Goal: Information Seeking & Learning: Check status

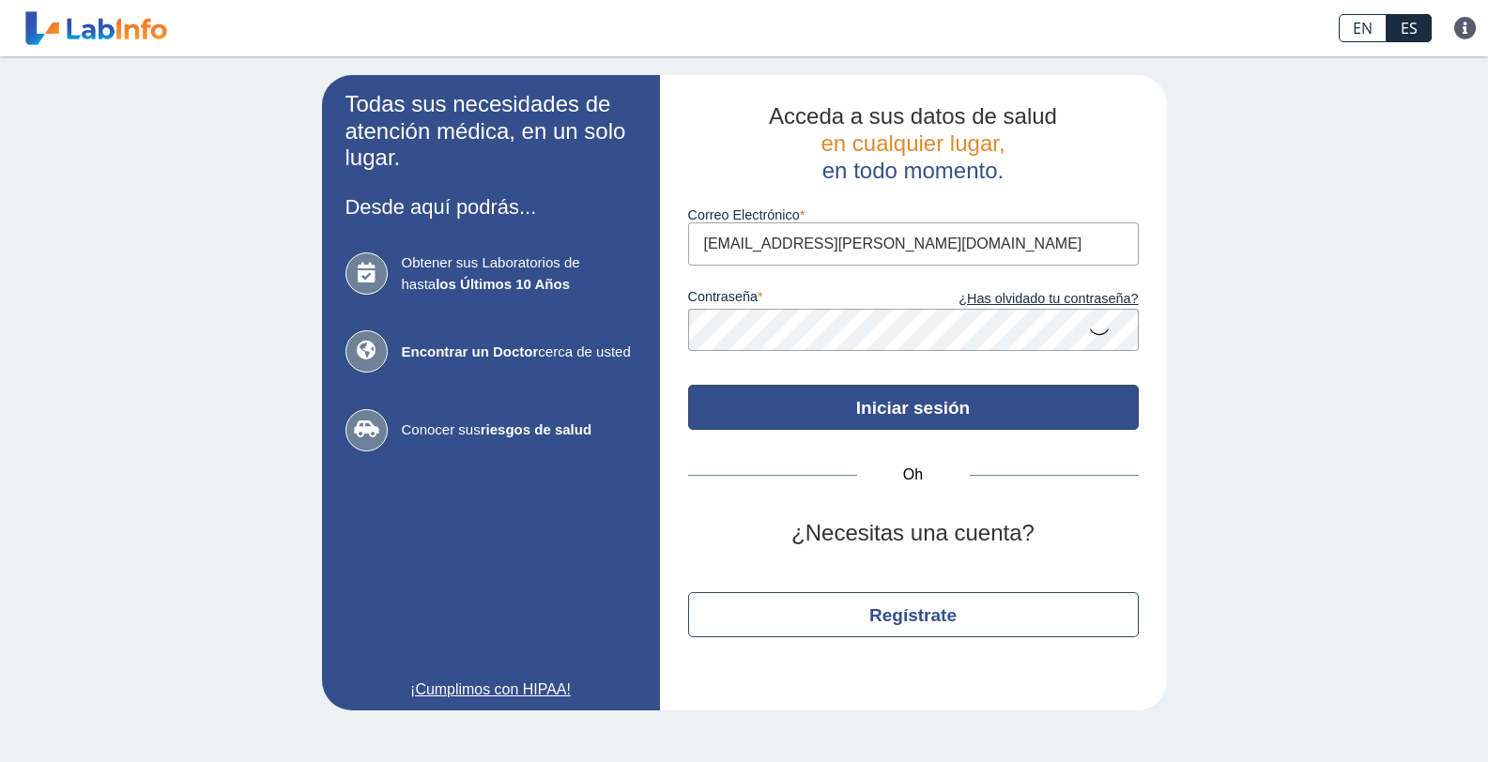
type input "[EMAIL_ADDRESS][PERSON_NAME][DOMAIN_NAME]"
click at [976, 409] on button "Iniciar sesión" at bounding box center [913, 407] width 450 height 45
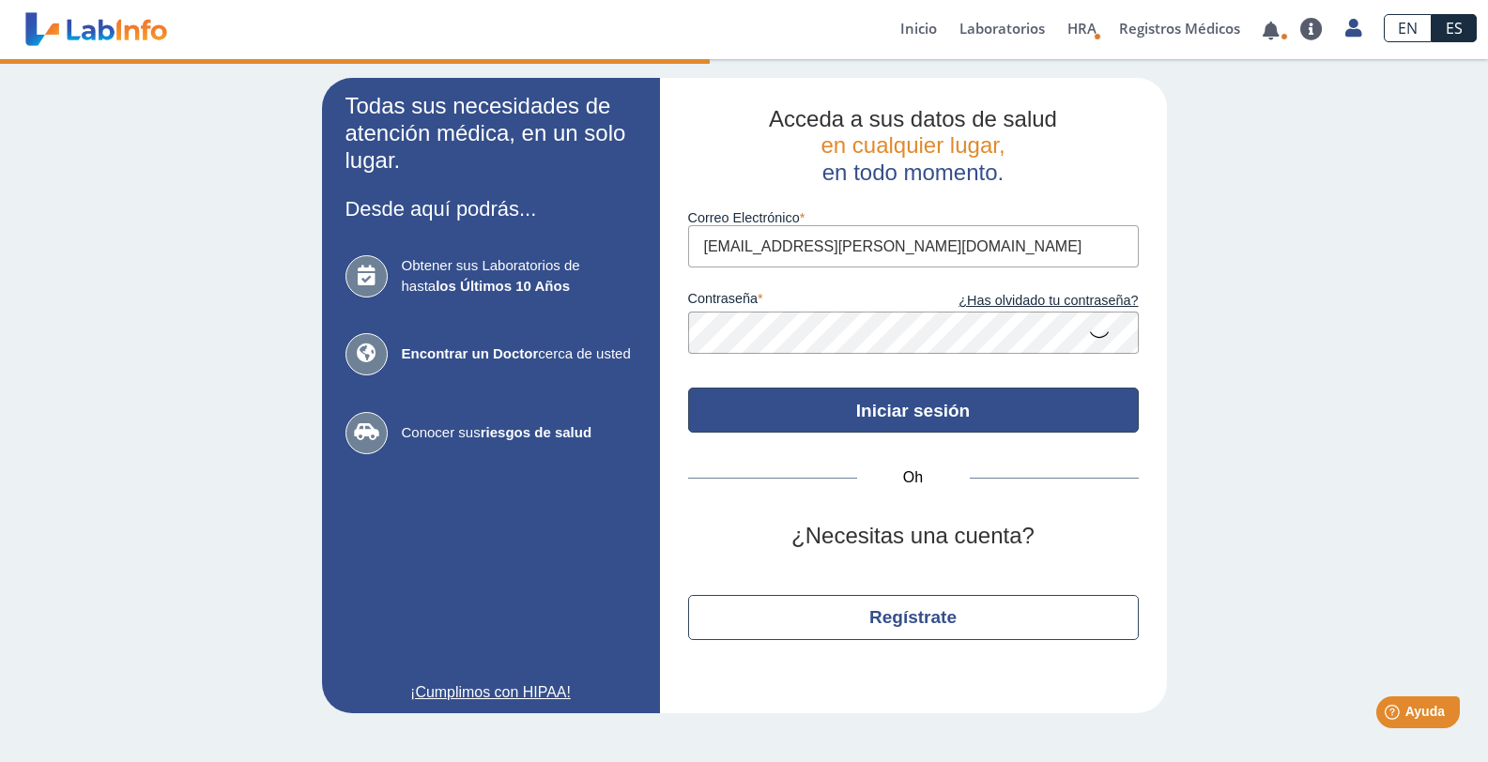
click at [972, 414] on button "Iniciar sesión" at bounding box center [913, 410] width 450 height 45
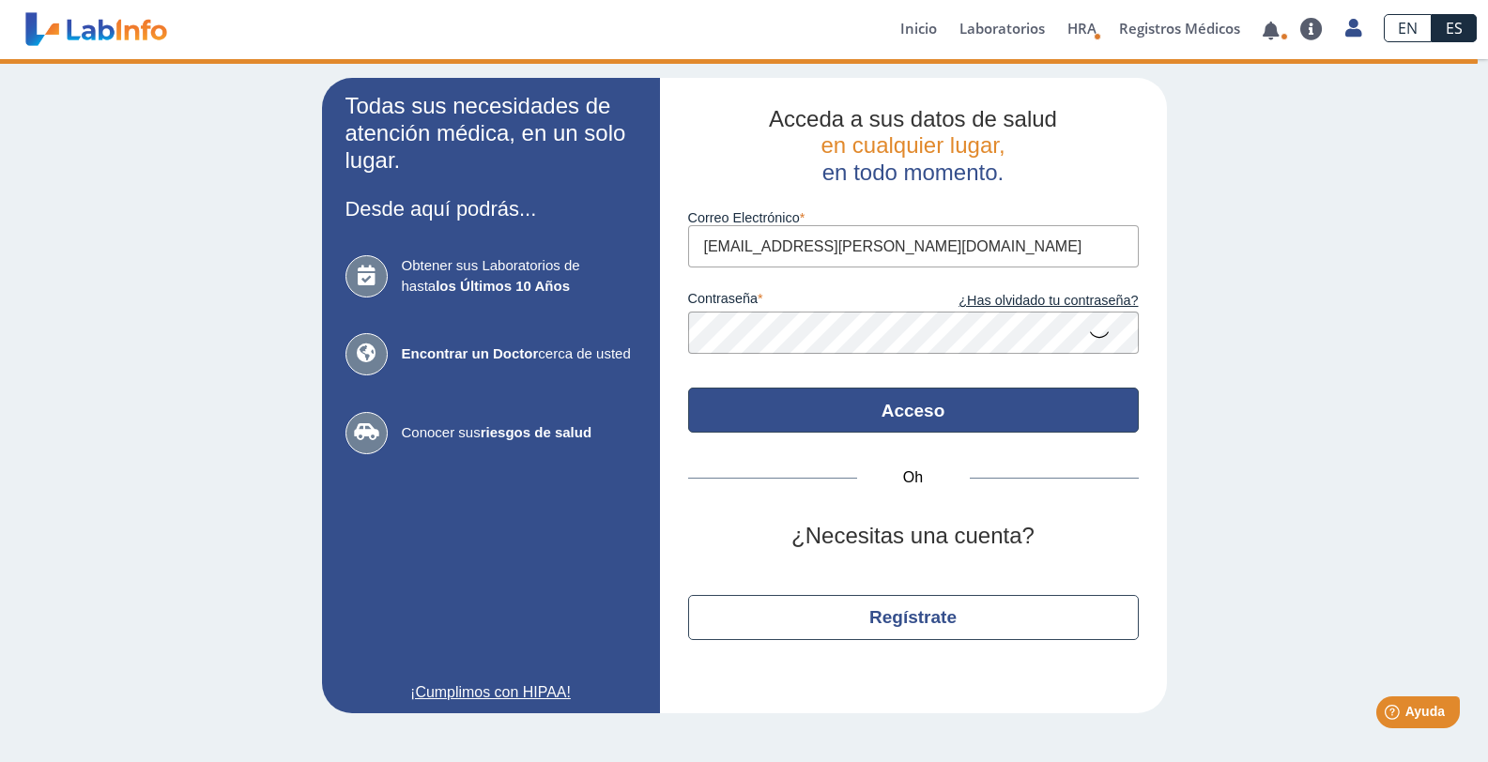
click at [866, 423] on button "Acceso" at bounding box center [913, 410] width 450 height 45
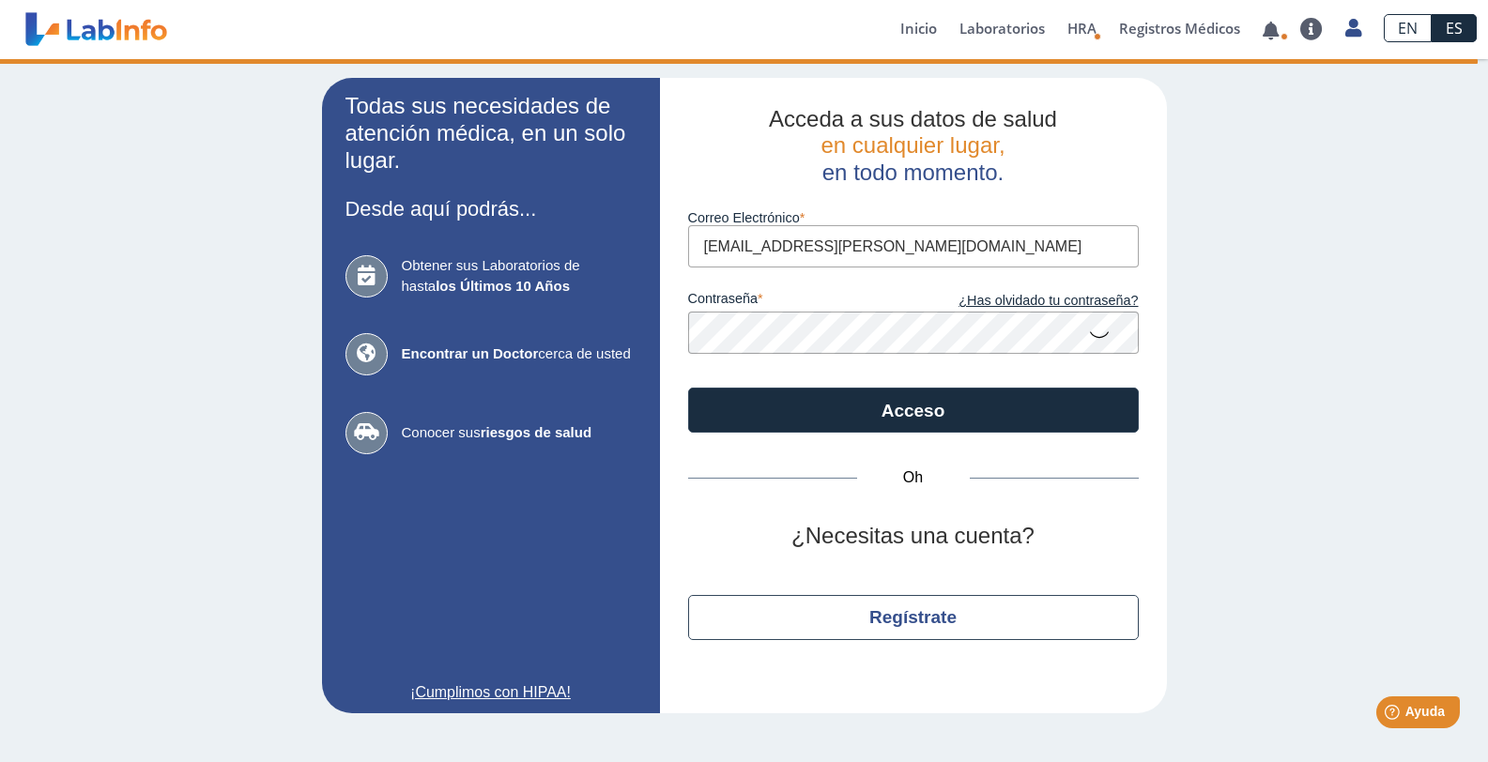
click at [400, 352] on div "Obtener sus Laboratorios de hasta los Últimos 10 Años Encontrar un Doctor cerca…" at bounding box center [490, 354] width 291 height 235
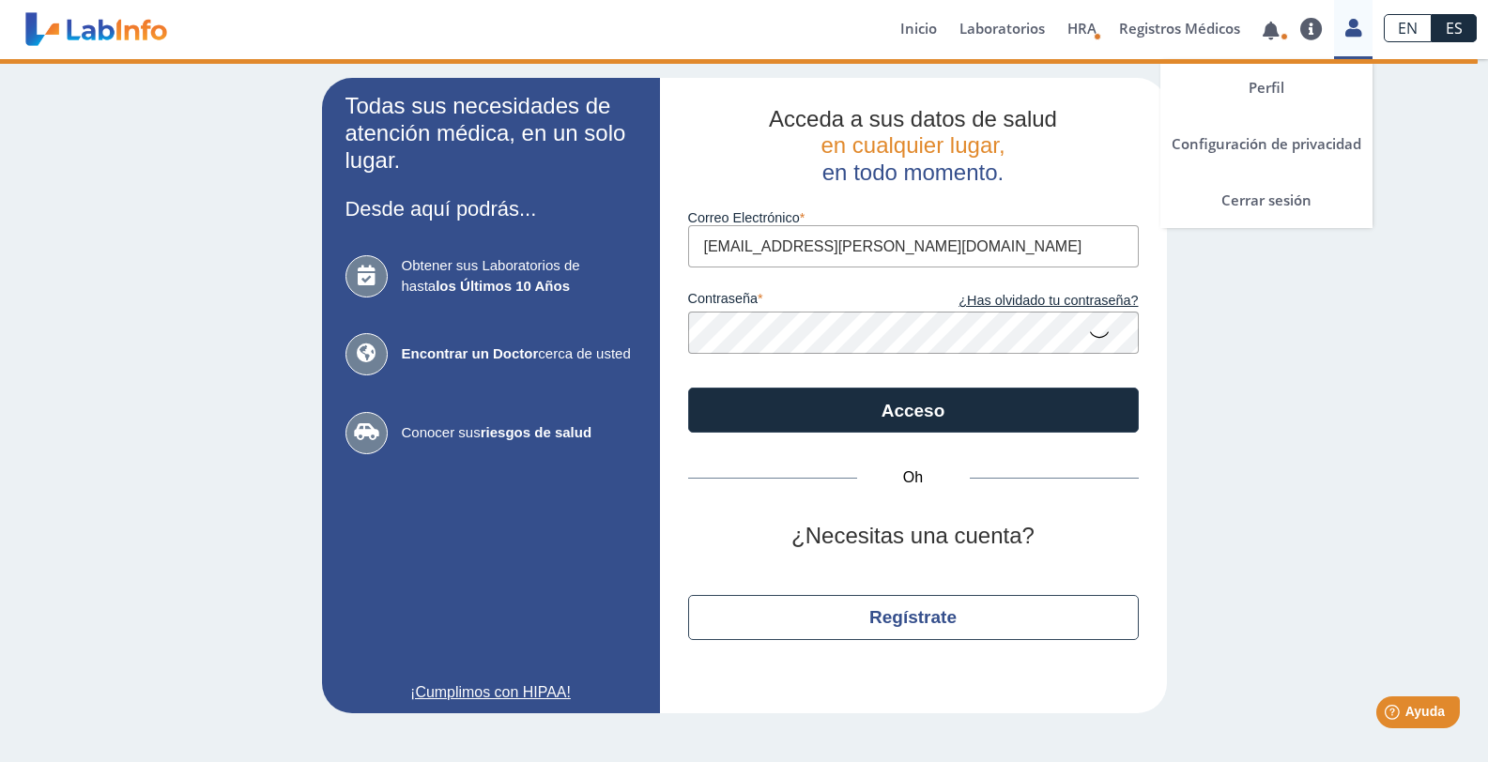
click at [1356, 21] on icon at bounding box center [1353, 28] width 16 height 14
click at [1345, 30] on icon at bounding box center [1353, 28] width 16 height 14
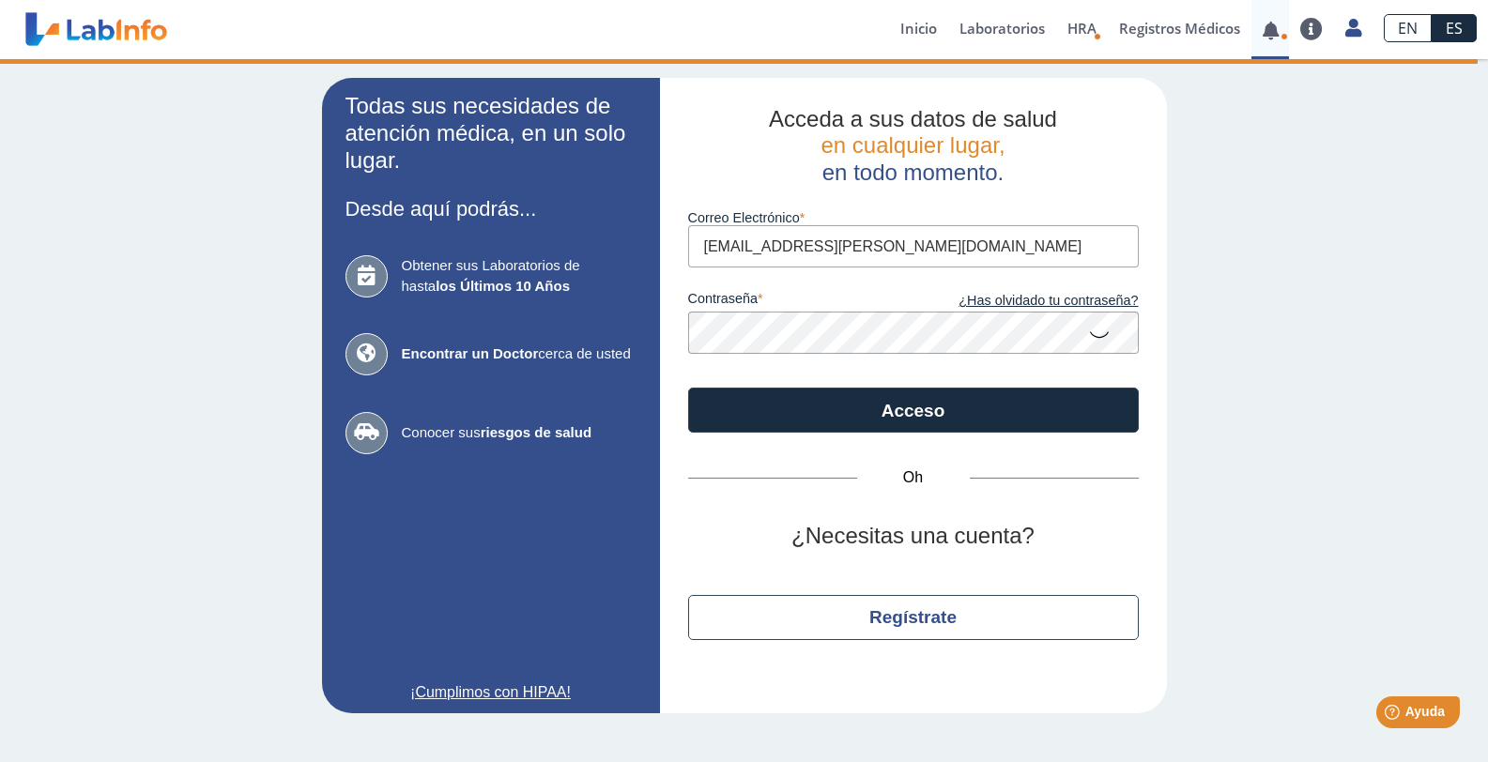
click at [1269, 26] on link at bounding box center [1270, 30] width 38 height 14
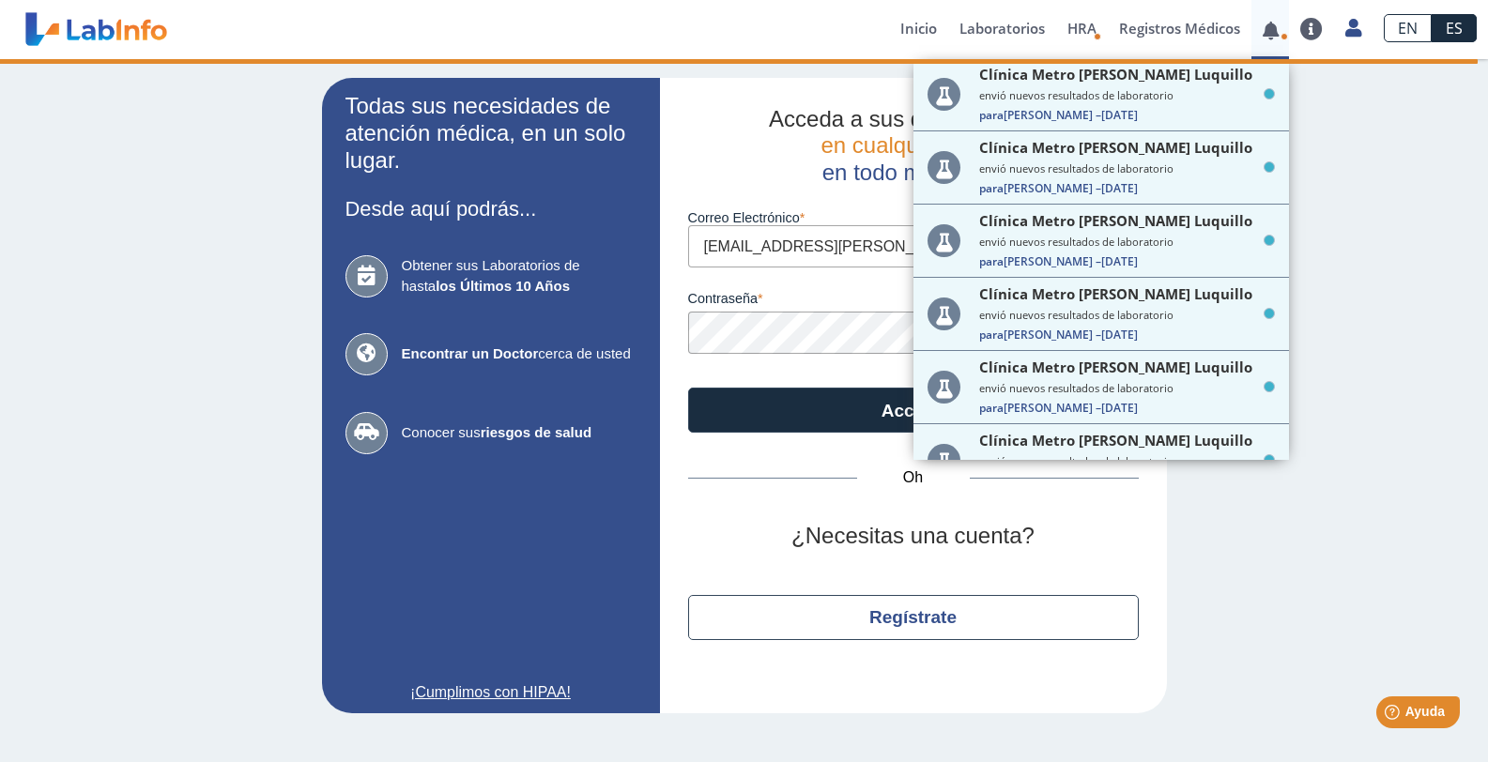
scroll to position [280, 0]
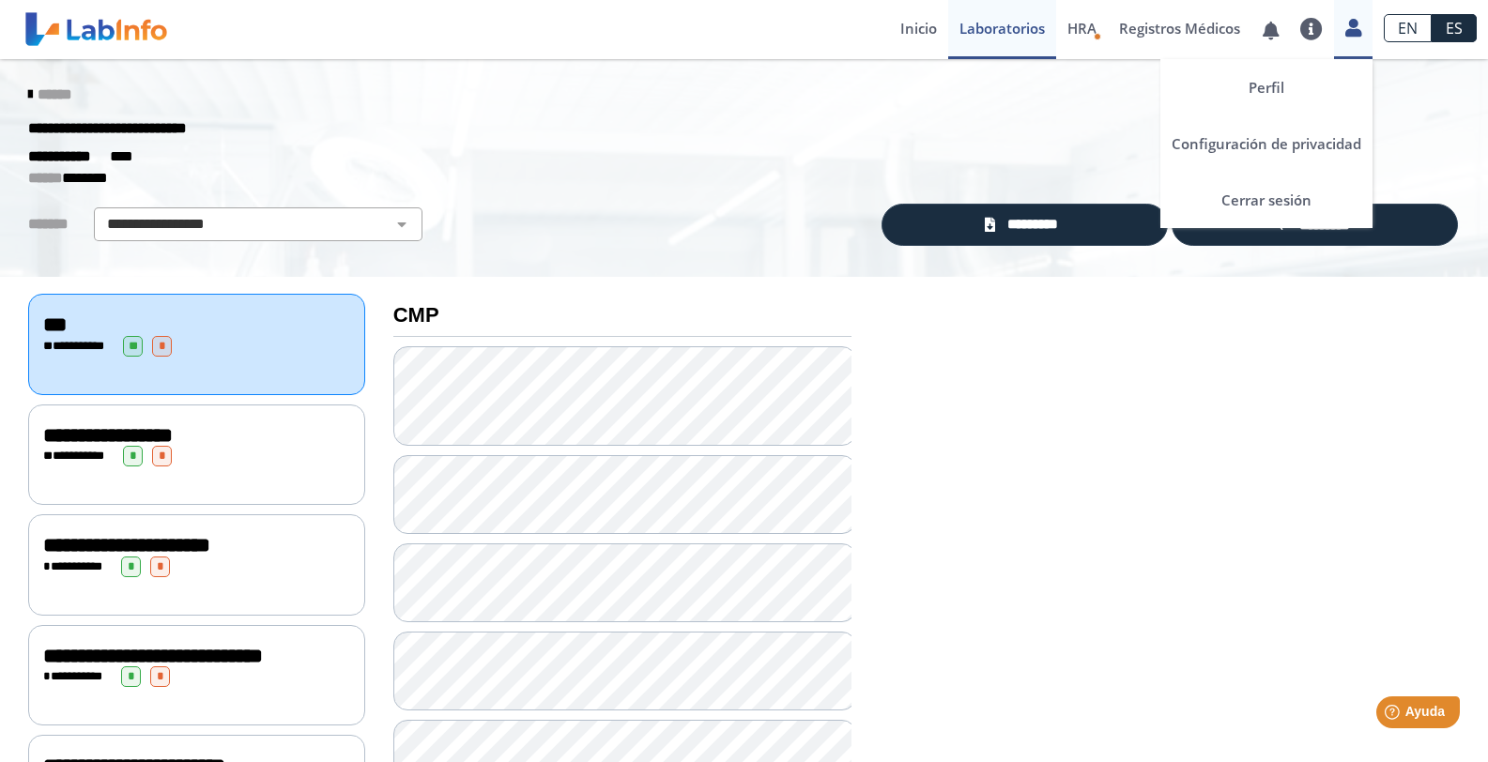
click at [1347, 35] on icon at bounding box center [1353, 28] width 16 height 14
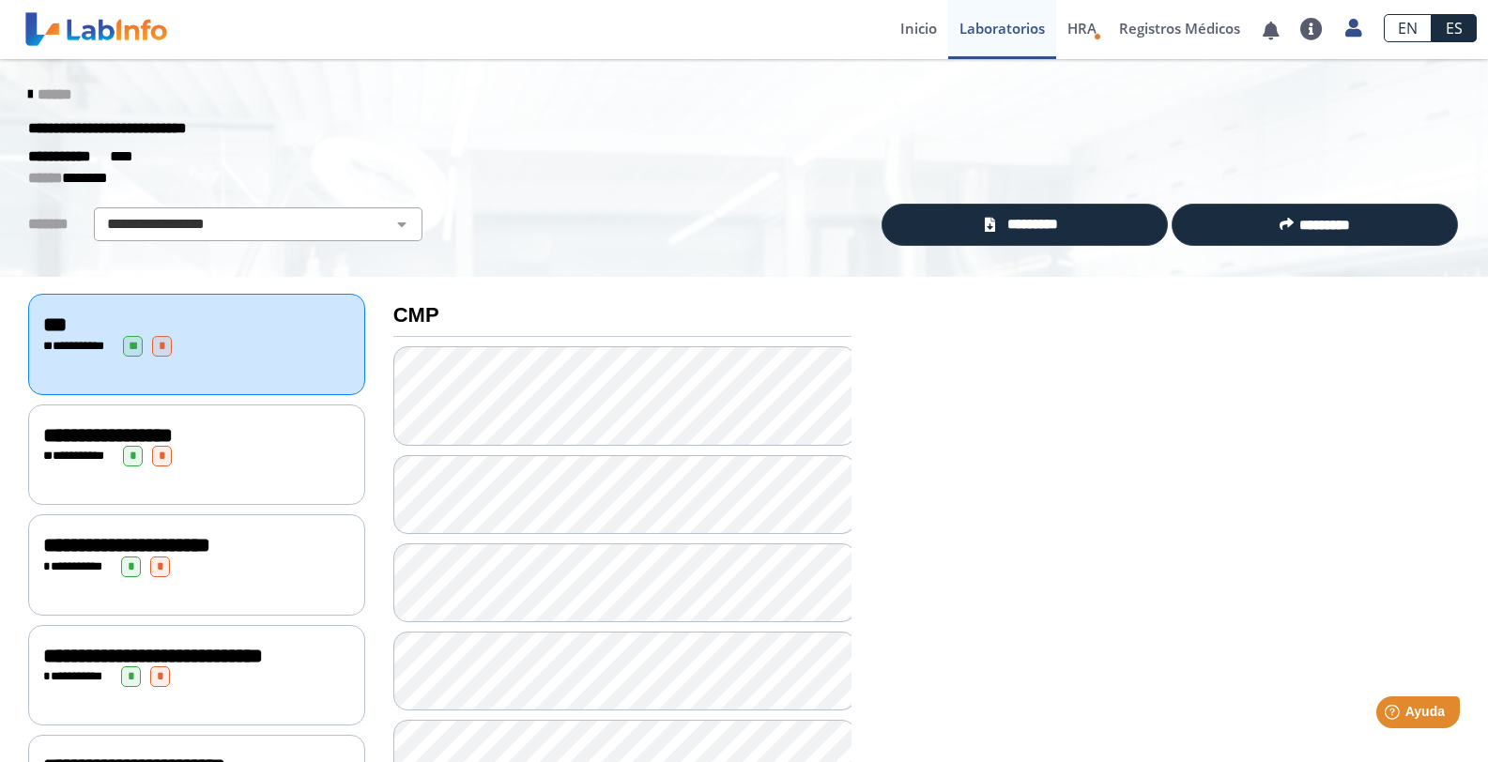
click at [1064, 88] on div "******" at bounding box center [743, 95] width 1459 height 34
click at [1012, 25] on font "Laboratorios" at bounding box center [1001, 28] width 85 height 19
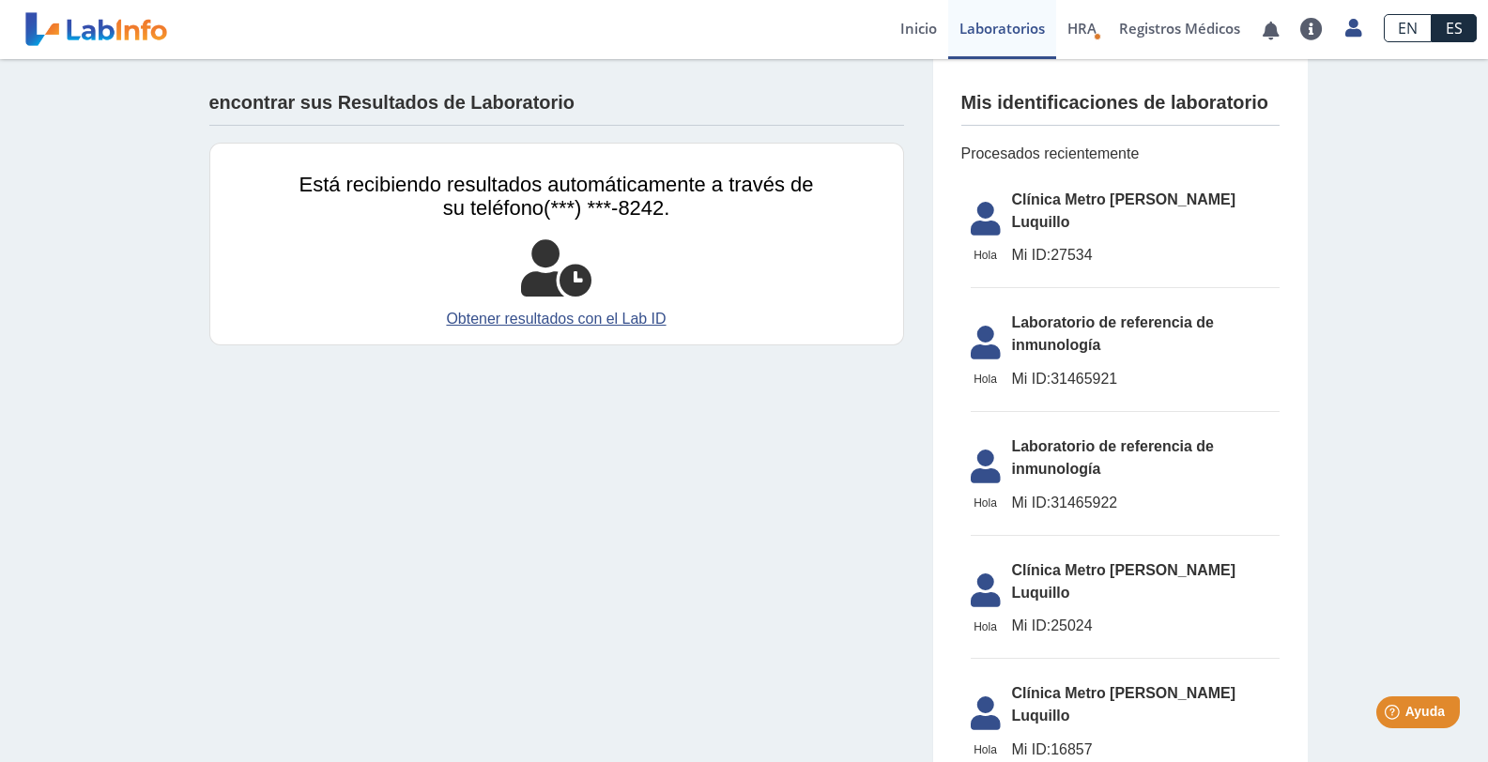
click at [1129, 190] on li "Hola Hola Clínica Metro [PERSON_NAME] Luquillo Mi ID: 27534" at bounding box center [1124, 234] width 309 height 110
click at [965, 203] on icon at bounding box center [985, 224] width 53 height 45
click at [921, 32] on font "Inicio" at bounding box center [918, 28] width 37 height 19
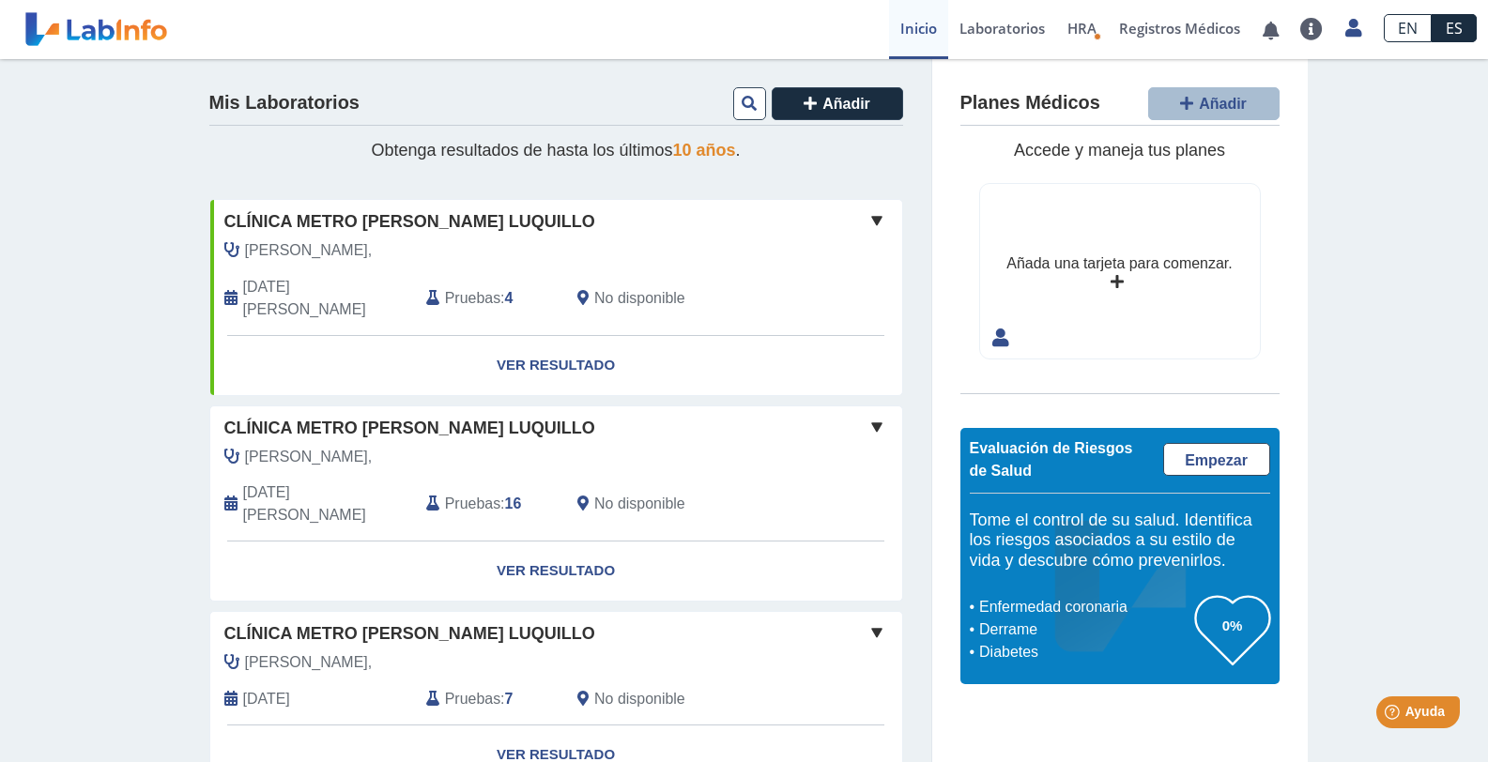
click at [292, 245] on font "[PERSON_NAME]," at bounding box center [309, 250] width 128 height 16
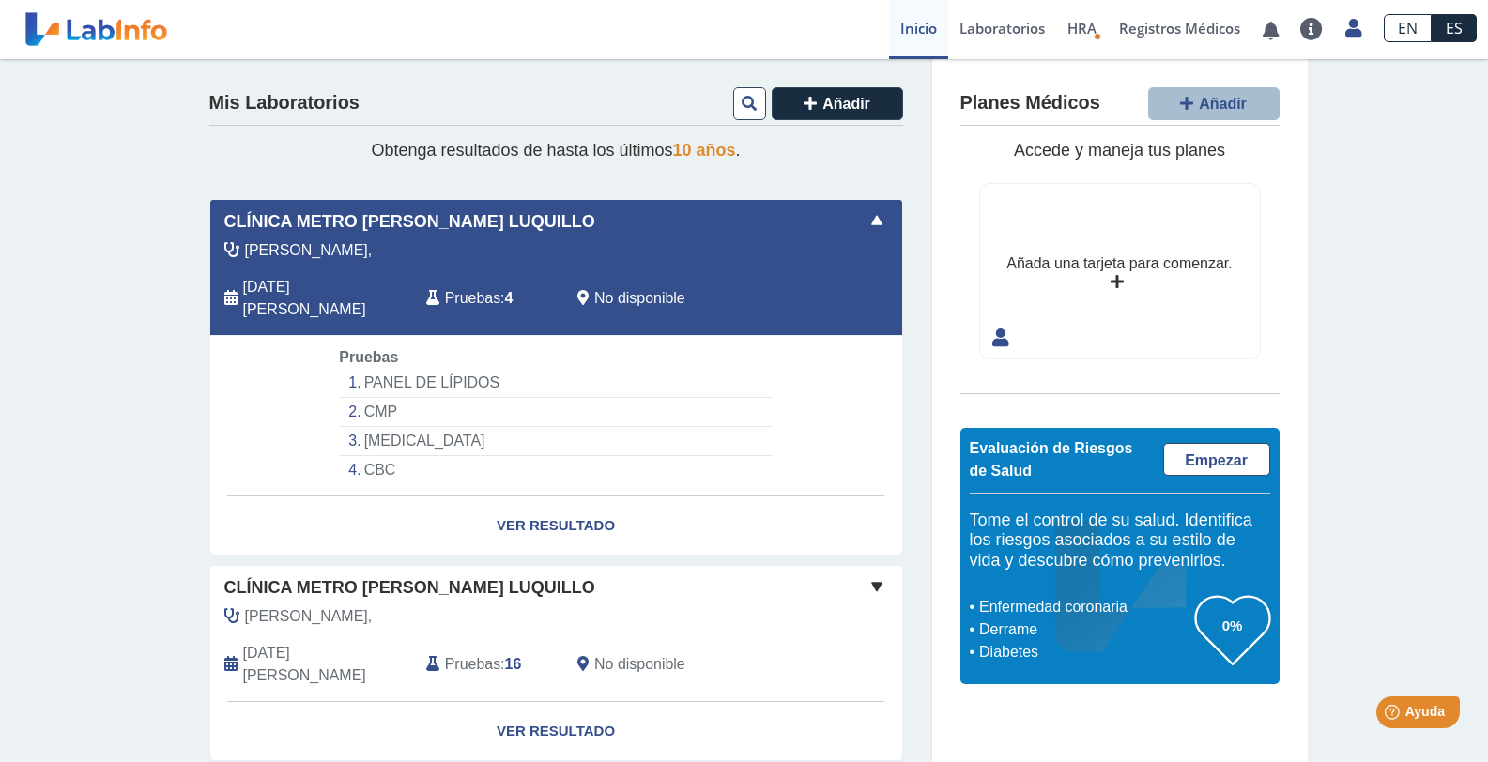
click at [467, 374] on font "PANEL DE LÍPIDOS" at bounding box center [432, 382] width 136 height 16
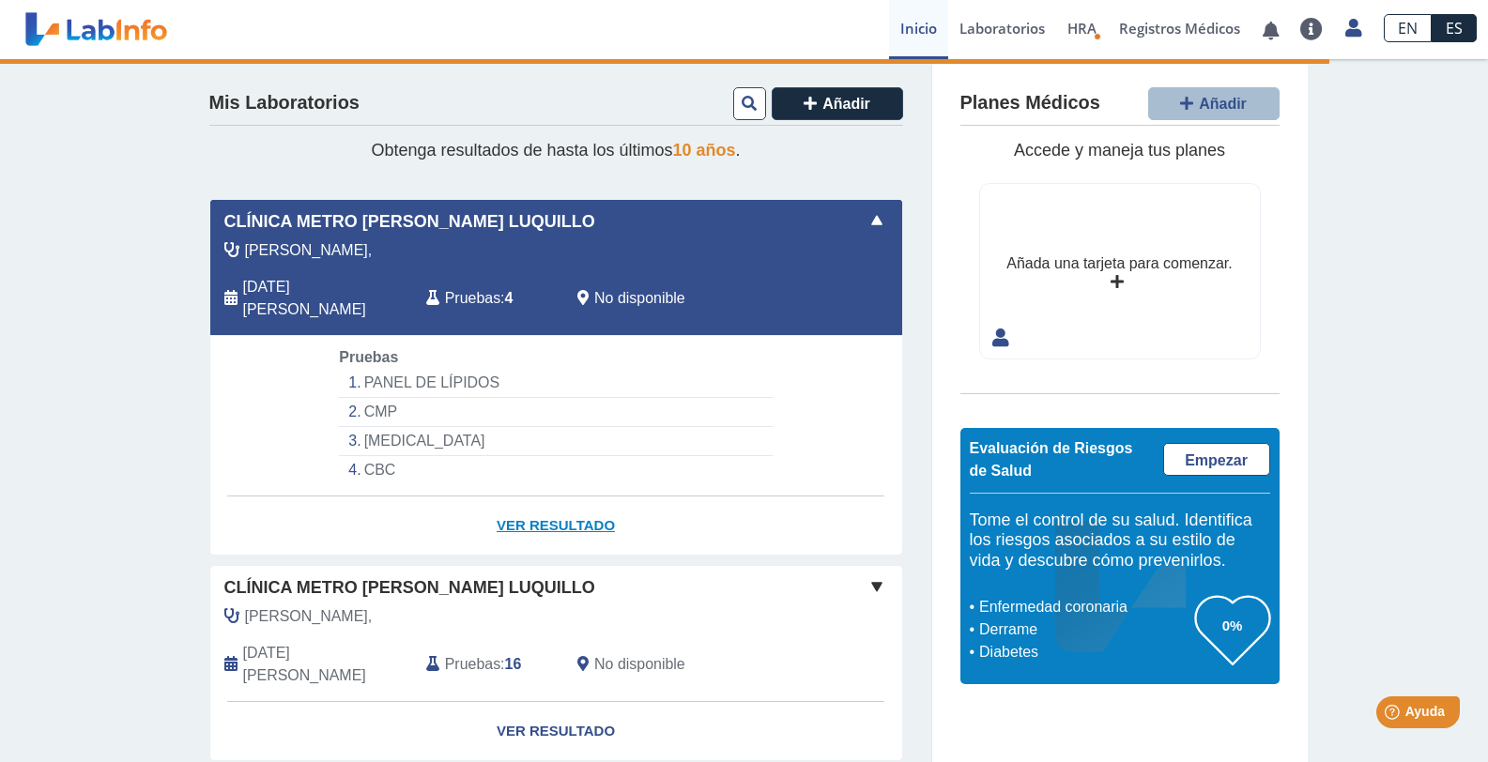
click at [557, 517] on font "Ver resultado" at bounding box center [555, 525] width 118 height 16
click at [584, 517] on font "Ver resultado" at bounding box center [555, 525] width 118 height 16
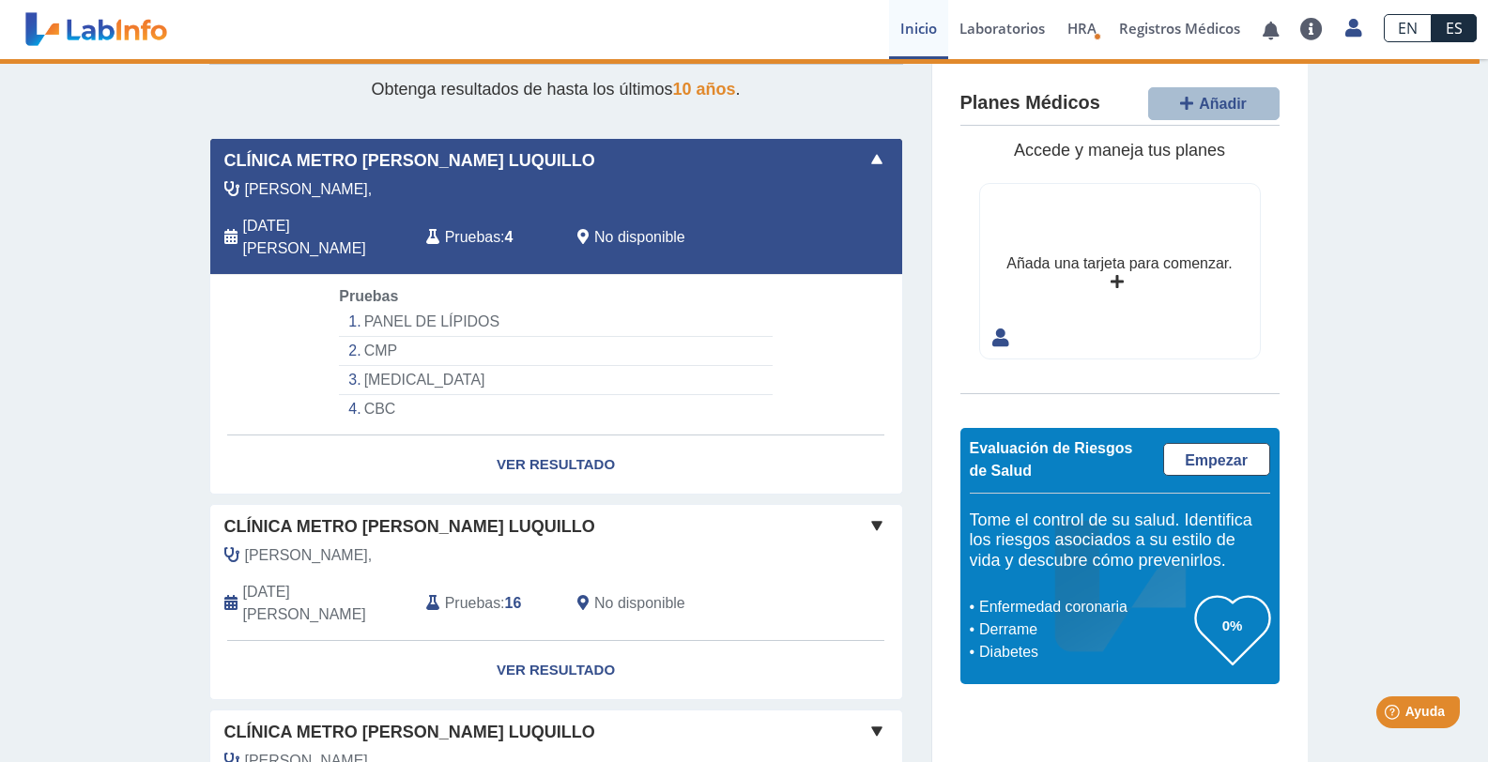
scroll to position [94, 0]
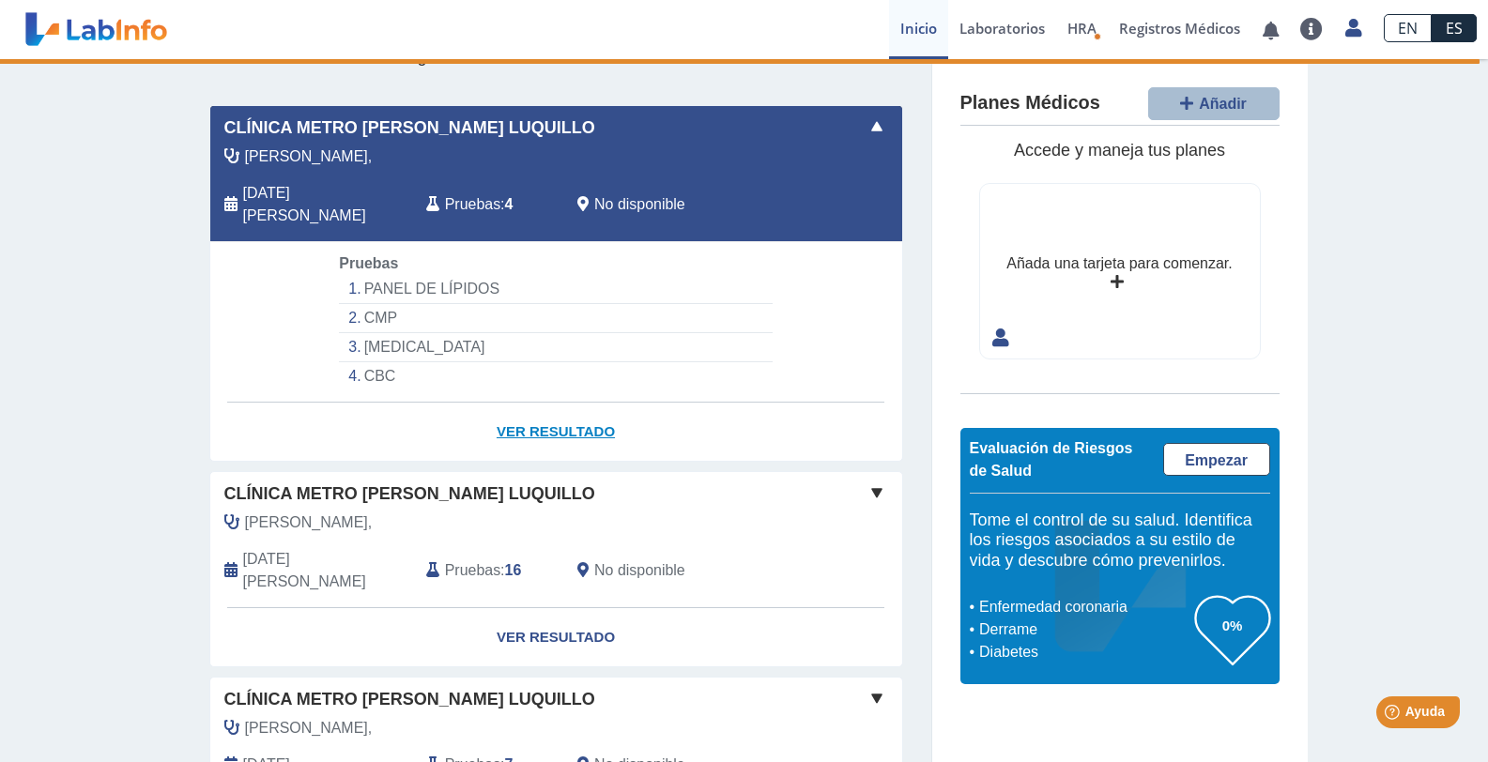
click at [557, 423] on font "Ver resultado" at bounding box center [555, 431] width 118 height 16
click at [453, 196] on font "Pruebas" at bounding box center [472, 204] width 55 height 16
click at [429, 132] on font "Clínica Metro [PERSON_NAME] Luquillo" at bounding box center [409, 127] width 371 height 19
click at [358, 484] on font "Clínica Metro [PERSON_NAME] Luquillo" at bounding box center [409, 493] width 371 height 19
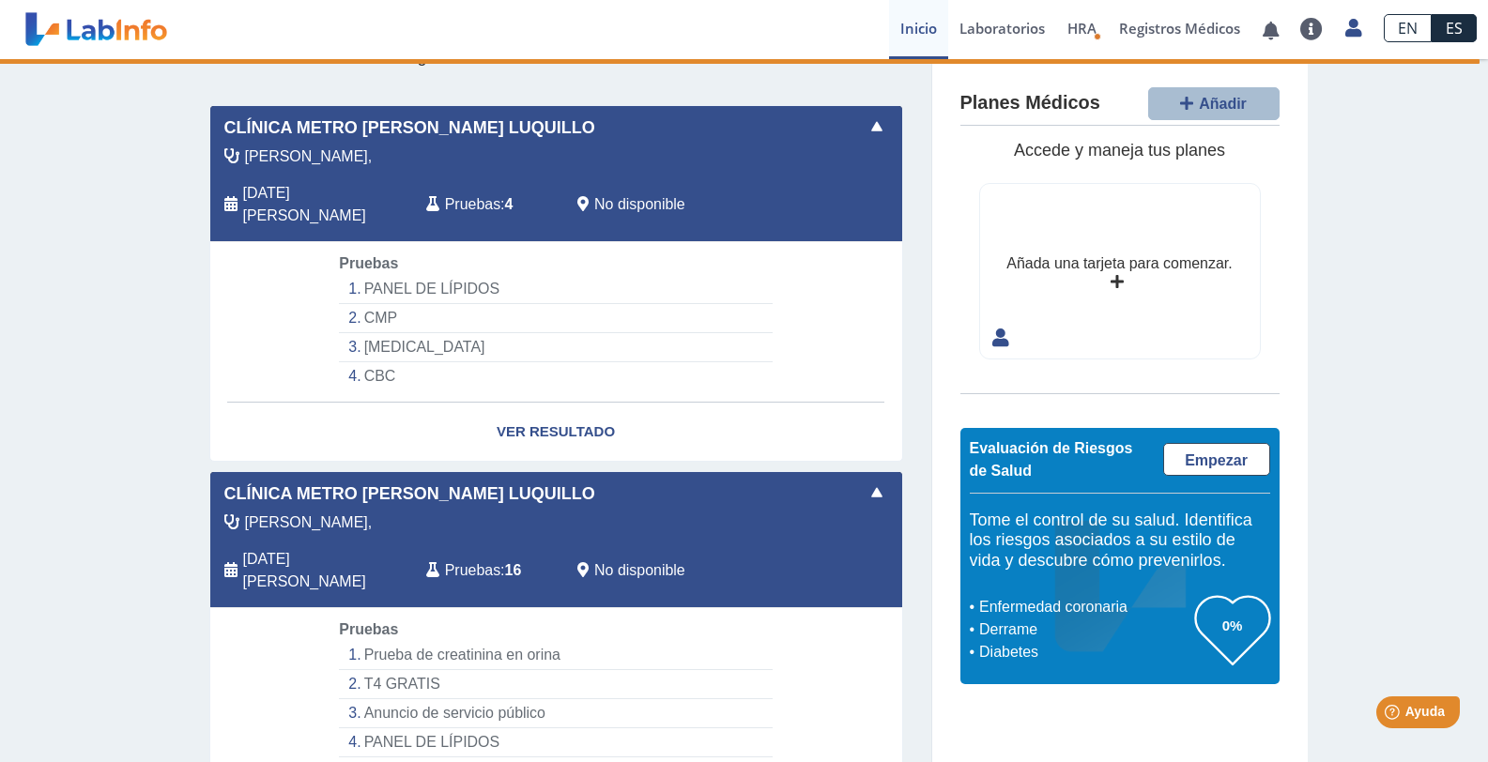
click at [358, 484] on font "Clínica Metro [PERSON_NAME] Luquillo" at bounding box center [409, 493] width 371 height 19
click at [372, 484] on font "Clínica Metro [PERSON_NAME] Luquillo" at bounding box center [409, 493] width 371 height 19
click at [566, 423] on font "Ver resultado" at bounding box center [555, 431] width 118 height 16
click at [385, 310] on font "CMP" at bounding box center [380, 318] width 33 height 16
click at [431, 339] on font "[MEDICAL_DATA]" at bounding box center [424, 347] width 121 height 16
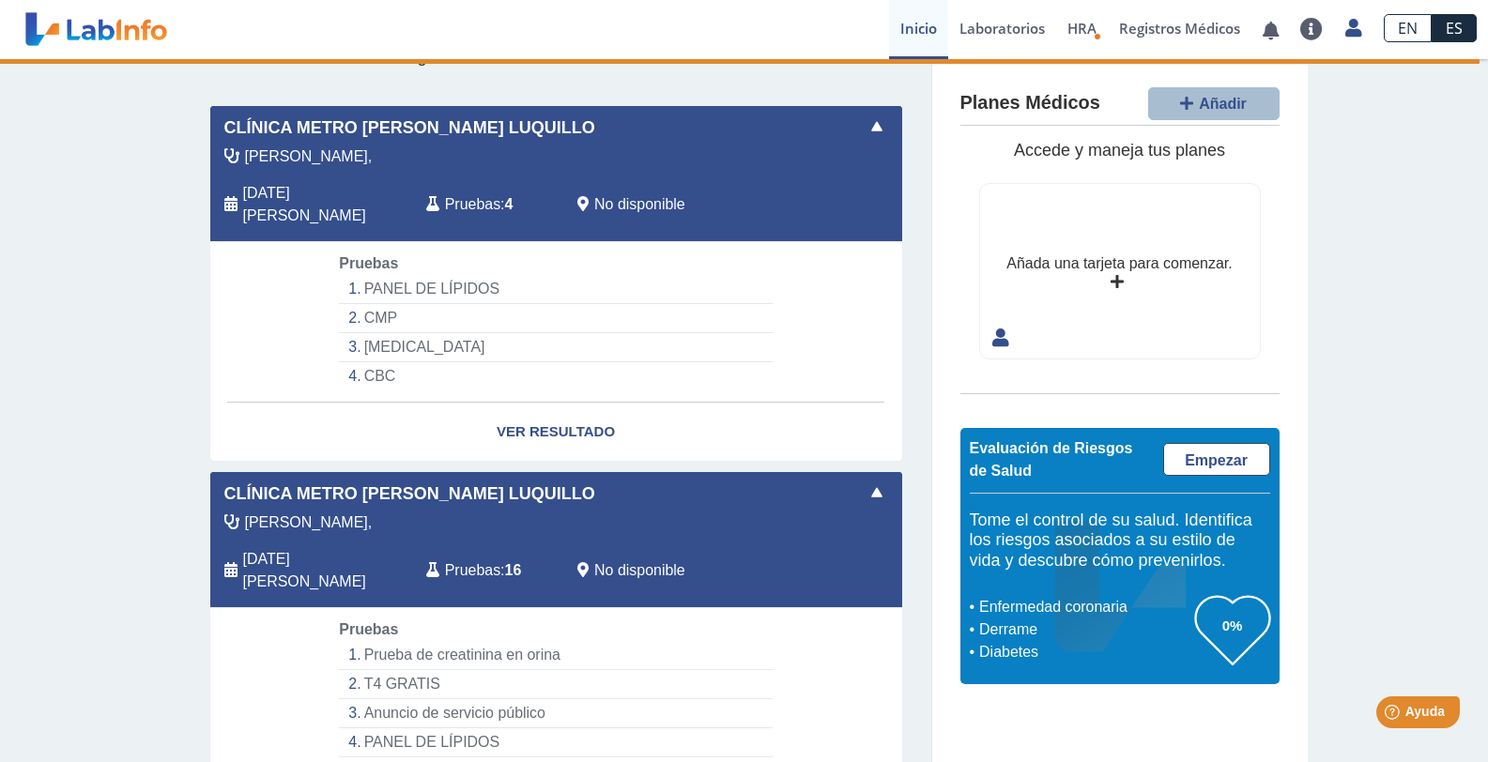
click at [380, 368] on font "CBC" at bounding box center [380, 376] width 32 height 16
click at [1081, 28] on font "HRA" at bounding box center [1081, 28] width 29 height 19
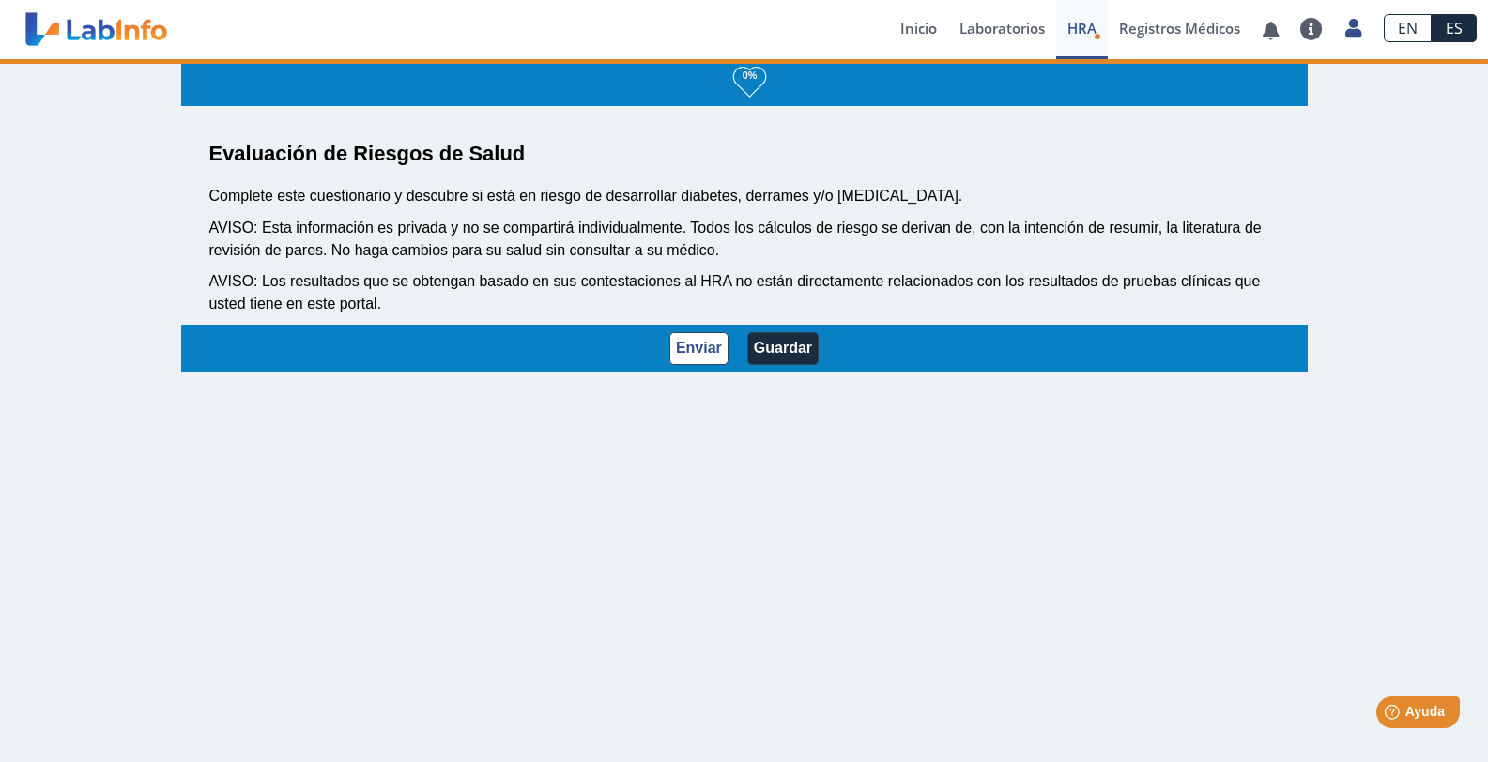
scroll to position [3, 0]
click at [928, 23] on font "Inicio" at bounding box center [918, 28] width 37 height 19
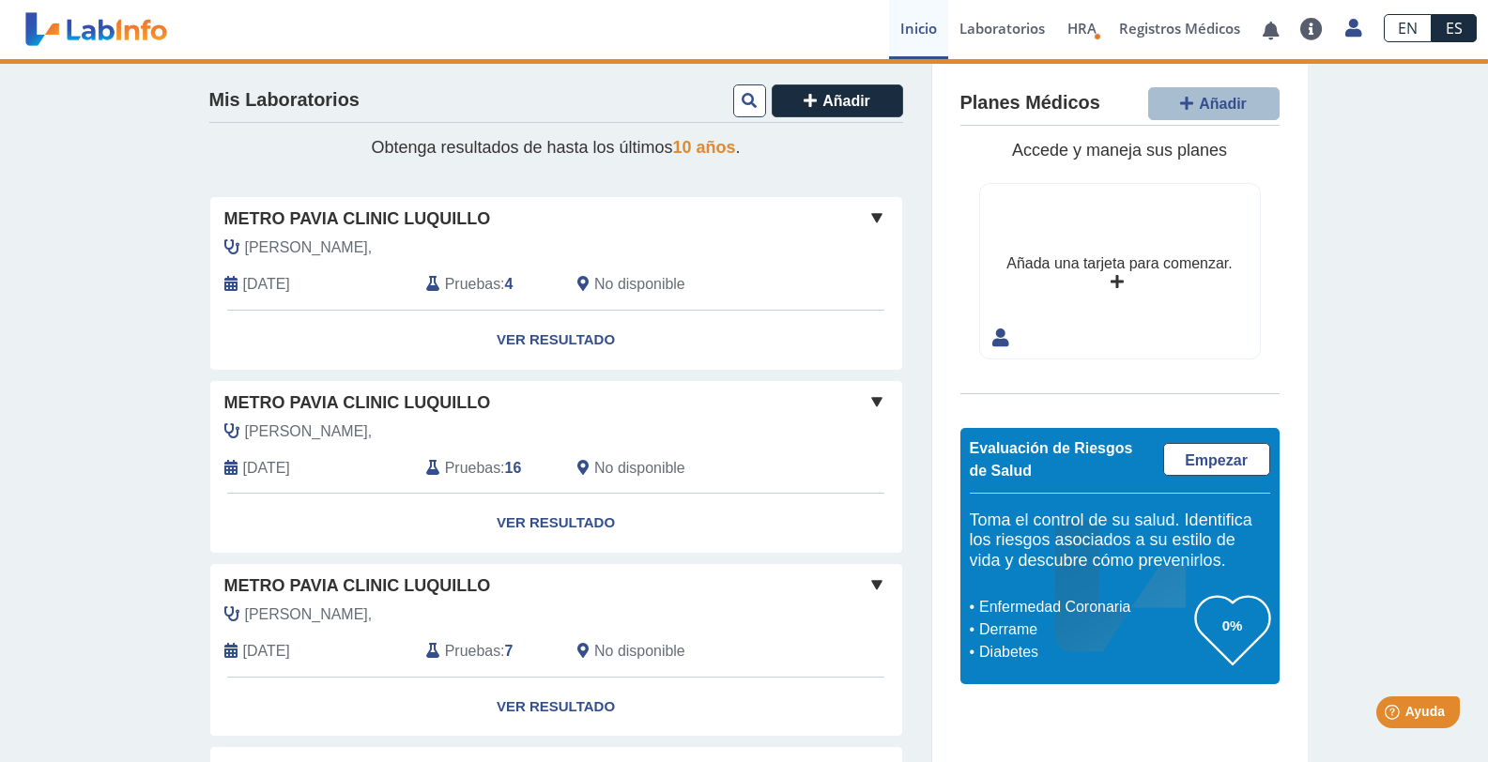
scroll to position [94, 0]
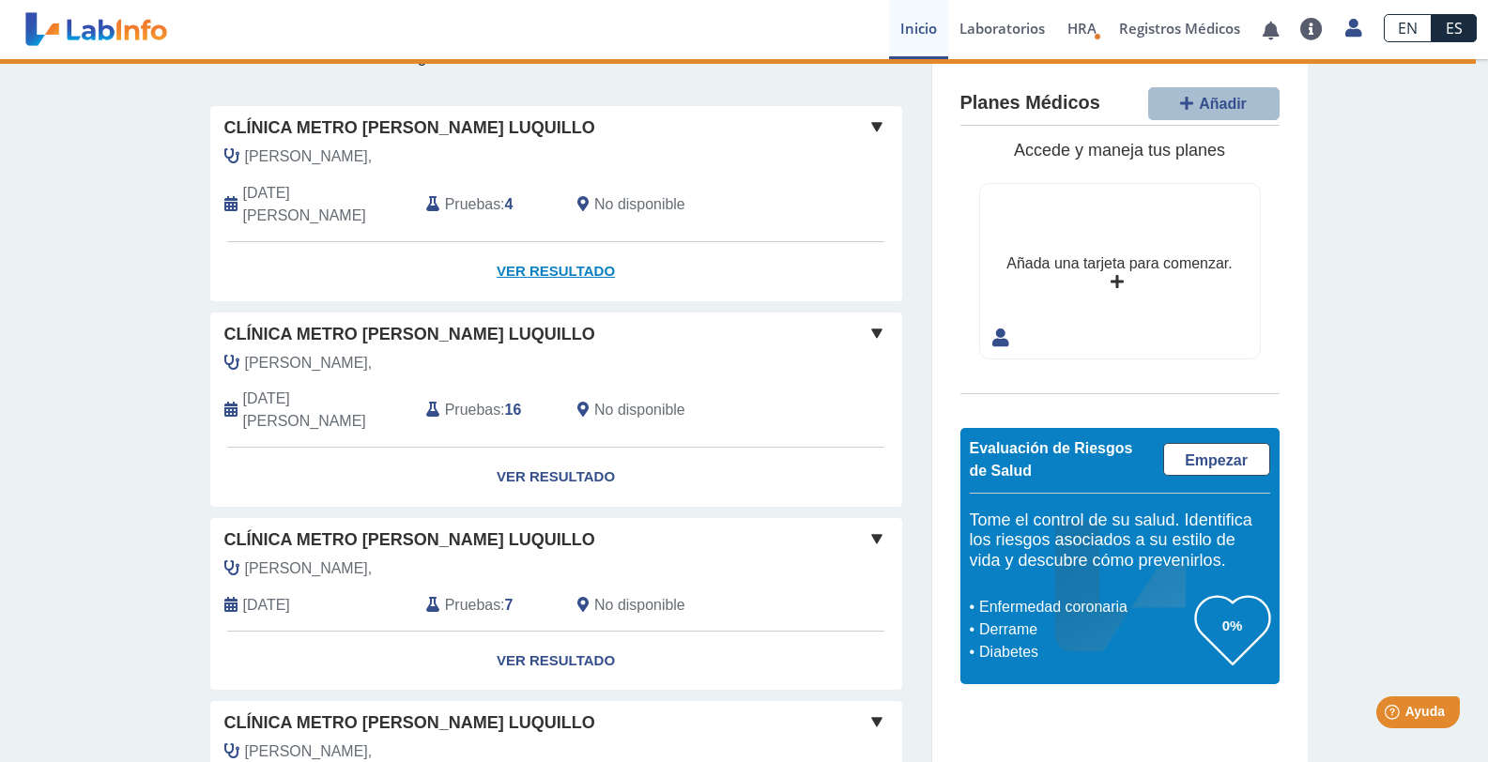
click at [574, 263] on font "Ver resultado" at bounding box center [555, 271] width 118 height 16
click at [572, 263] on font "Ver resultado" at bounding box center [555, 271] width 118 height 16
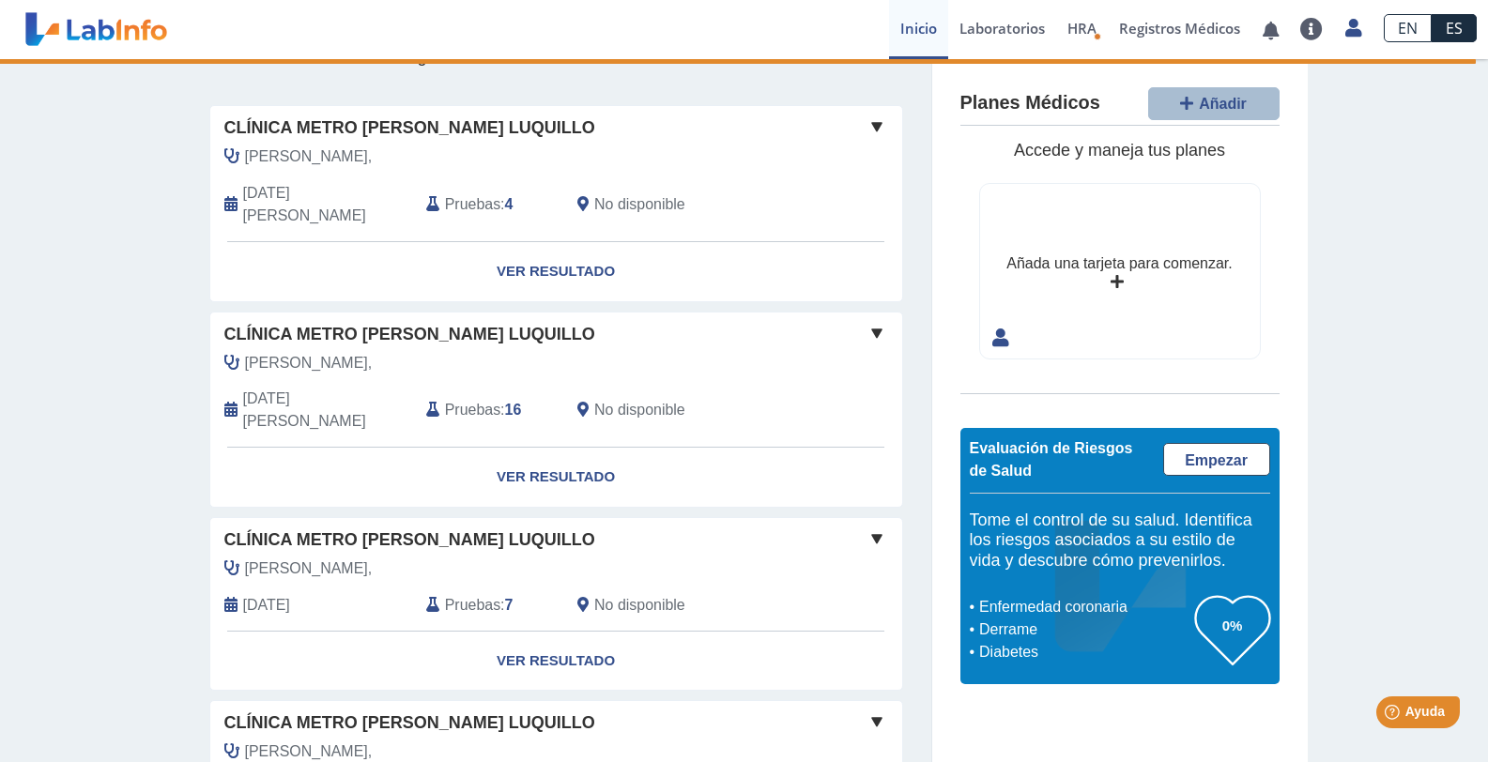
click at [572, 263] on font "Ver resultado" at bounding box center [555, 271] width 118 height 16
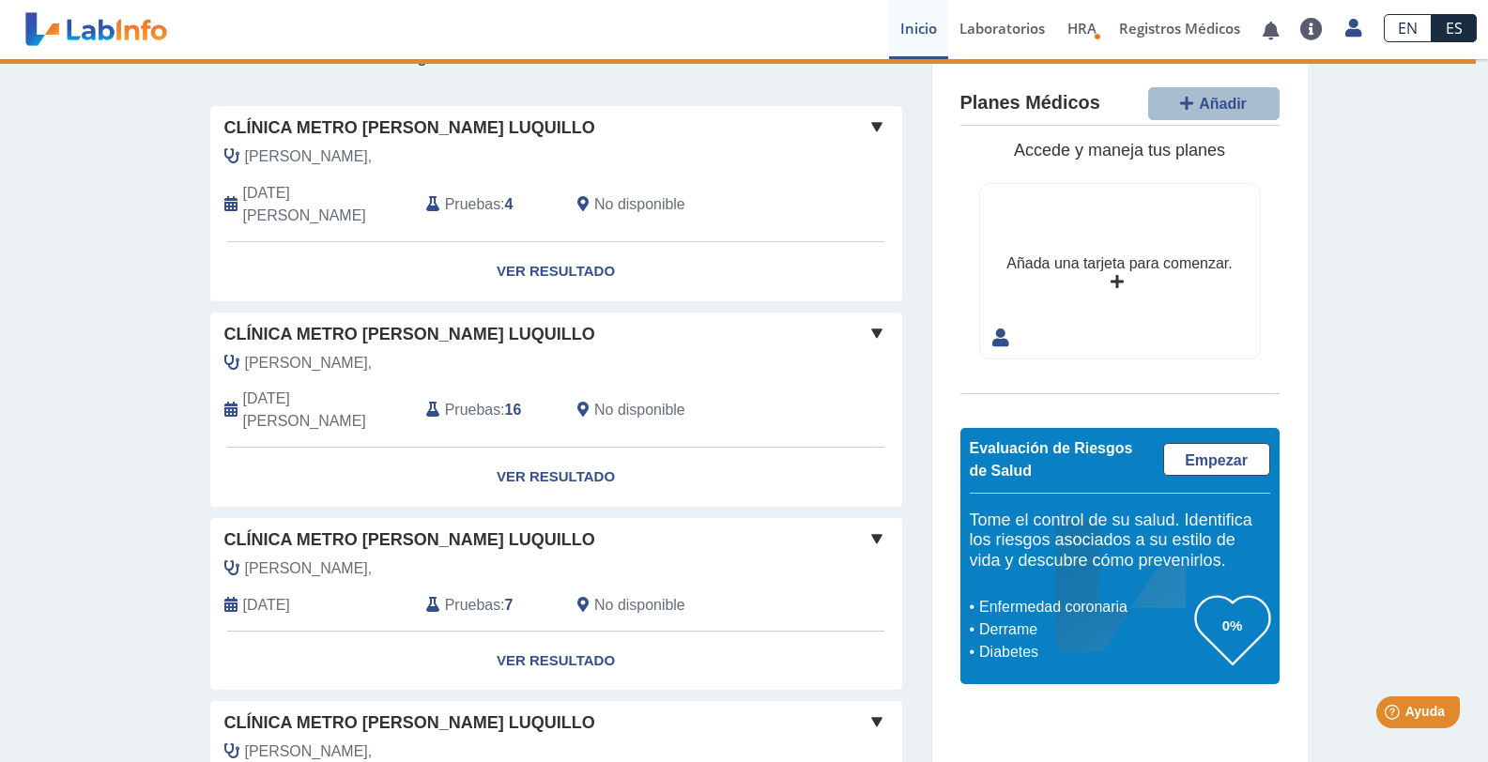
click at [391, 130] on font "Clínica Metro [PERSON_NAME] Luquillo" at bounding box center [409, 127] width 371 height 19
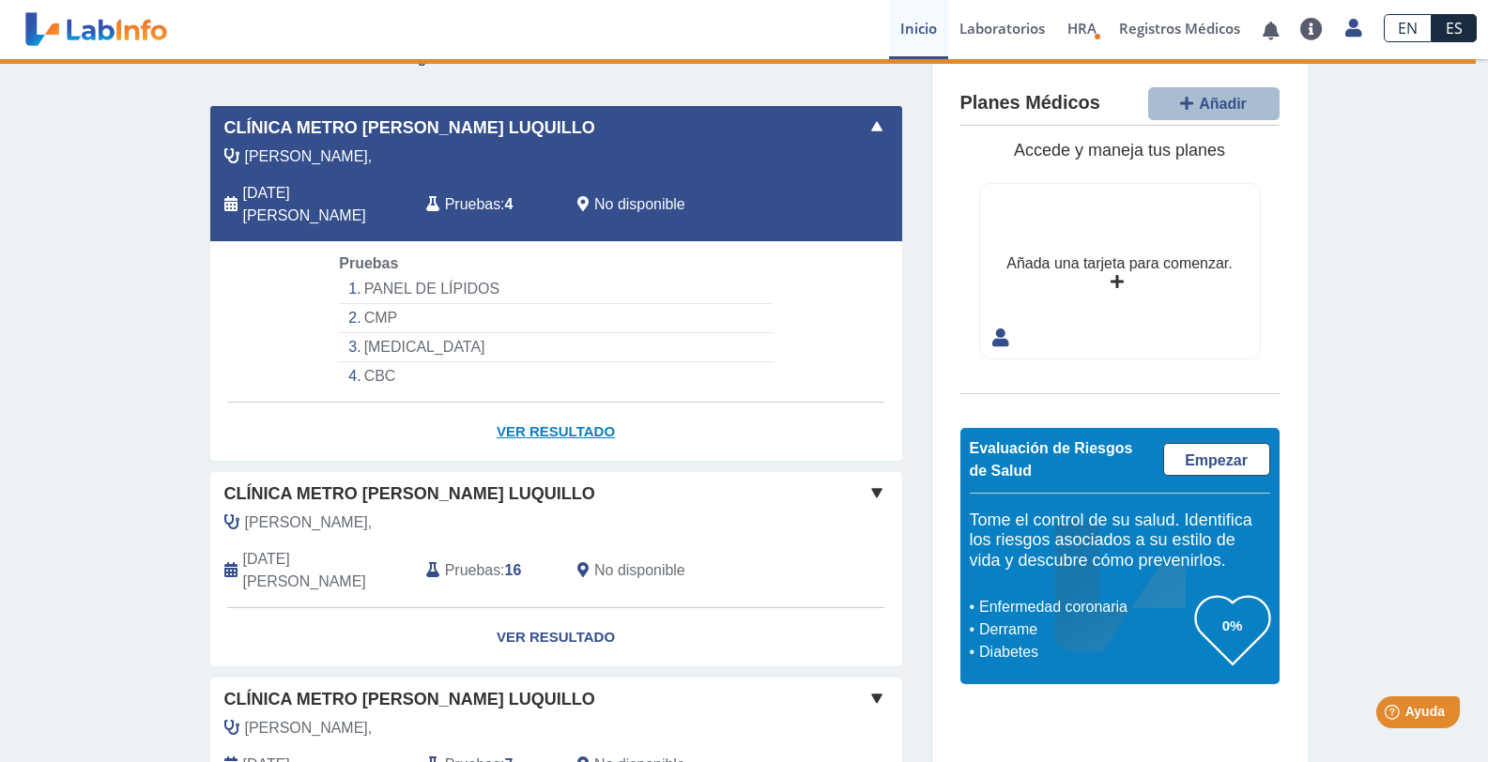
click at [543, 421] on link "Ver resultado" at bounding box center [556, 432] width 692 height 59
click at [554, 423] on font "Ver resultado" at bounding box center [555, 431] width 118 height 16
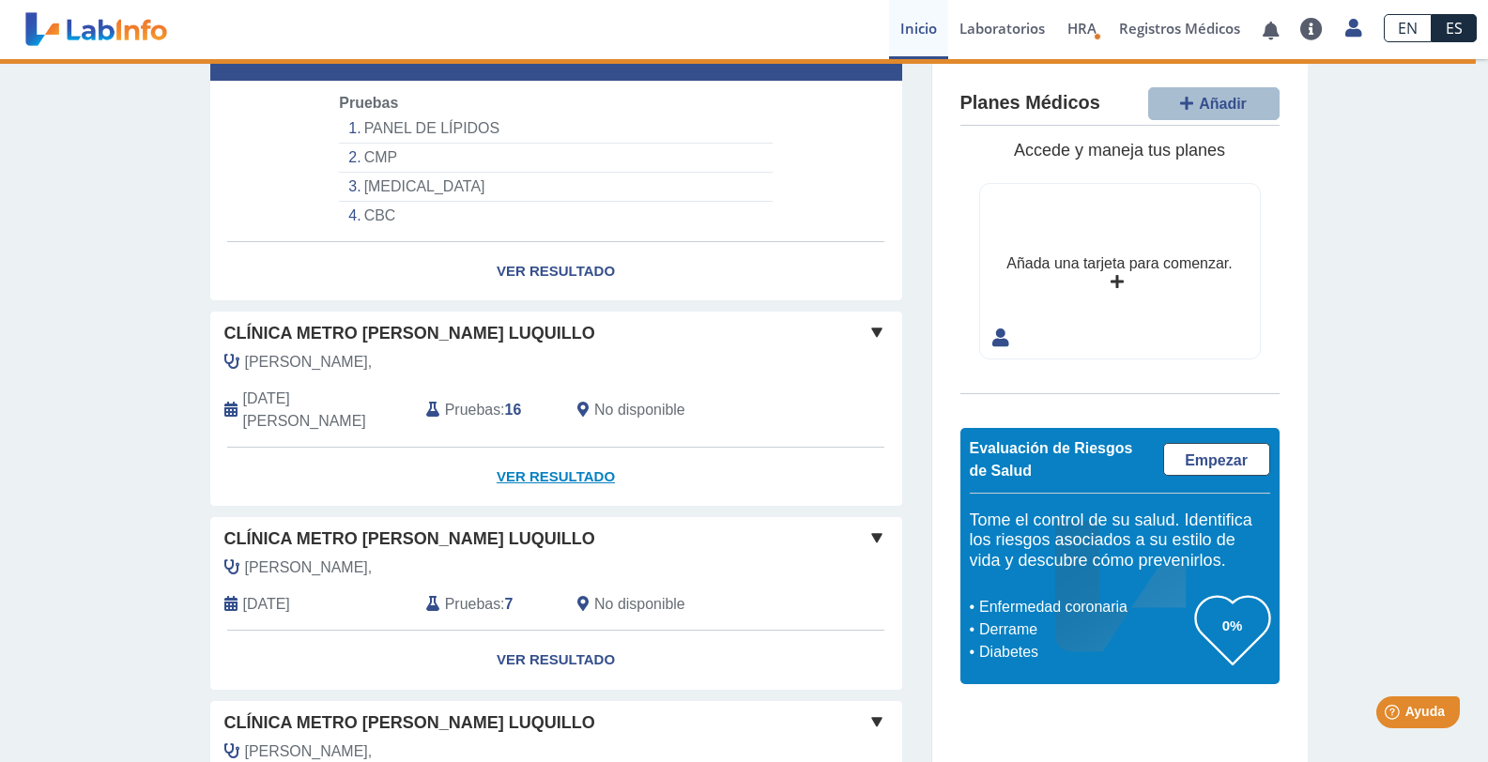
scroll to position [282, 0]
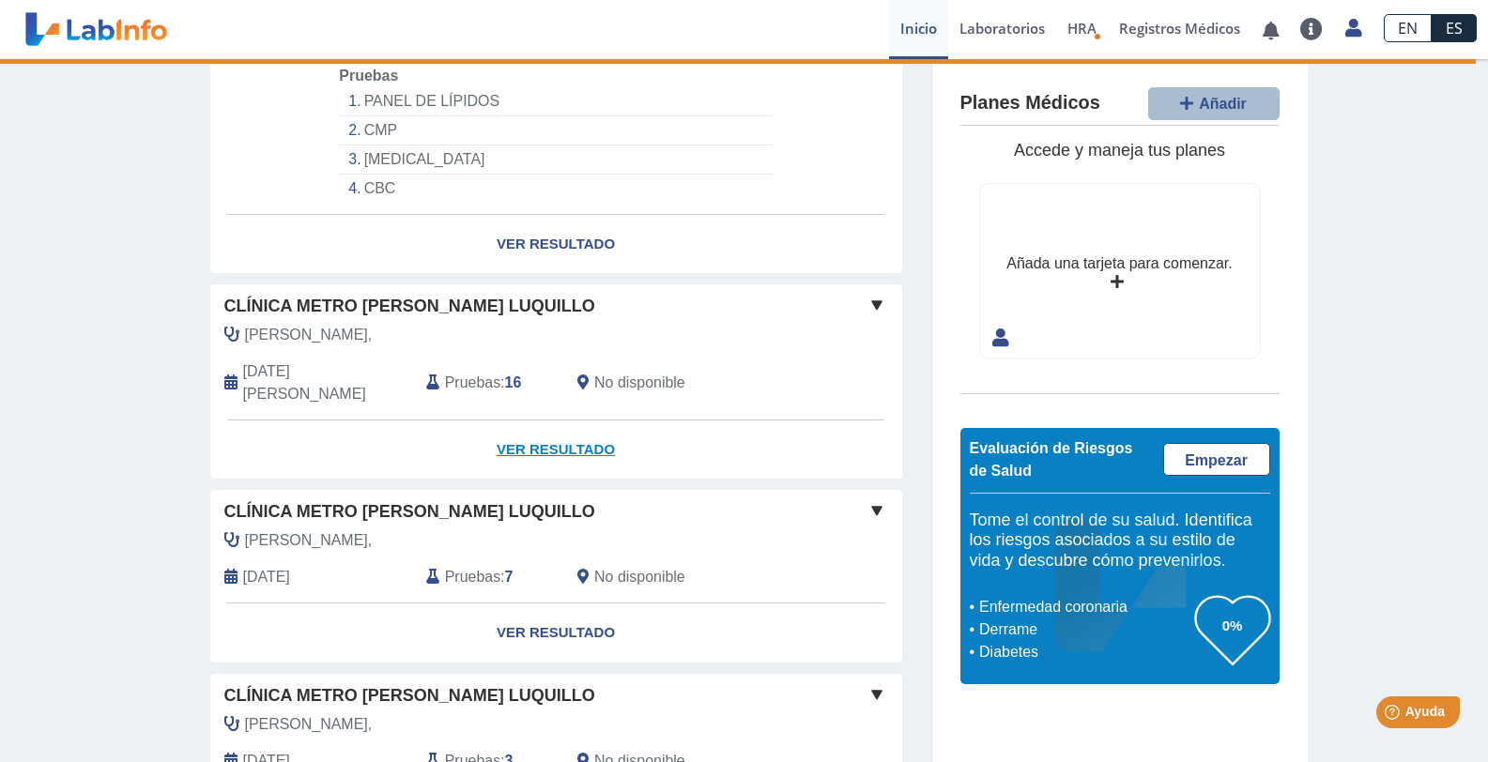
click at [563, 441] on font "Ver resultado" at bounding box center [555, 449] width 118 height 16
click at [571, 441] on font "Ver resultado" at bounding box center [555, 449] width 118 height 16
click at [559, 441] on font "Ver resultado" at bounding box center [555, 449] width 118 height 16
click at [440, 297] on font "Clínica Metro [PERSON_NAME] Luquillo" at bounding box center [409, 306] width 371 height 19
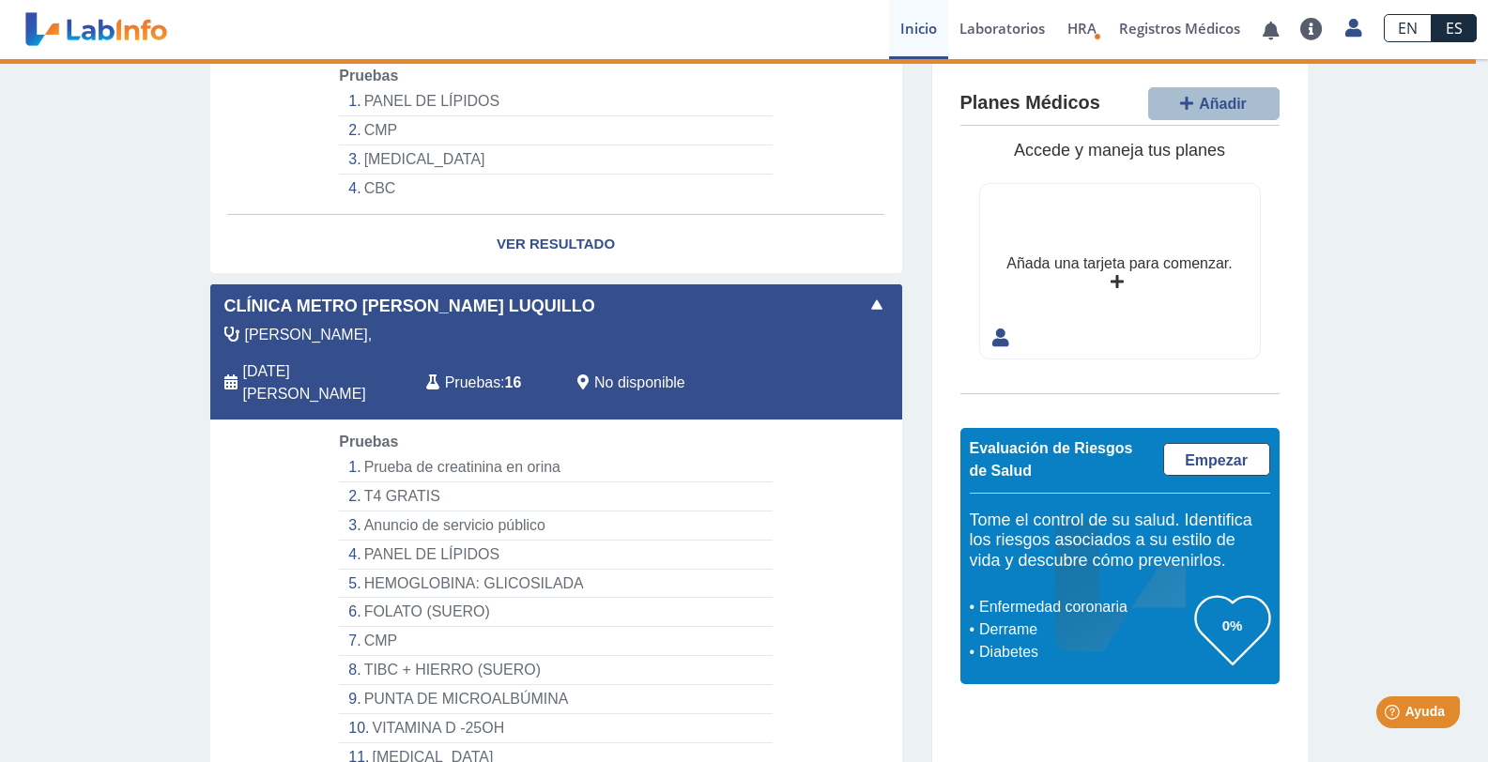
click at [453, 459] on font "Prueba de creatinina en orina" at bounding box center [462, 467] width 196 height 16
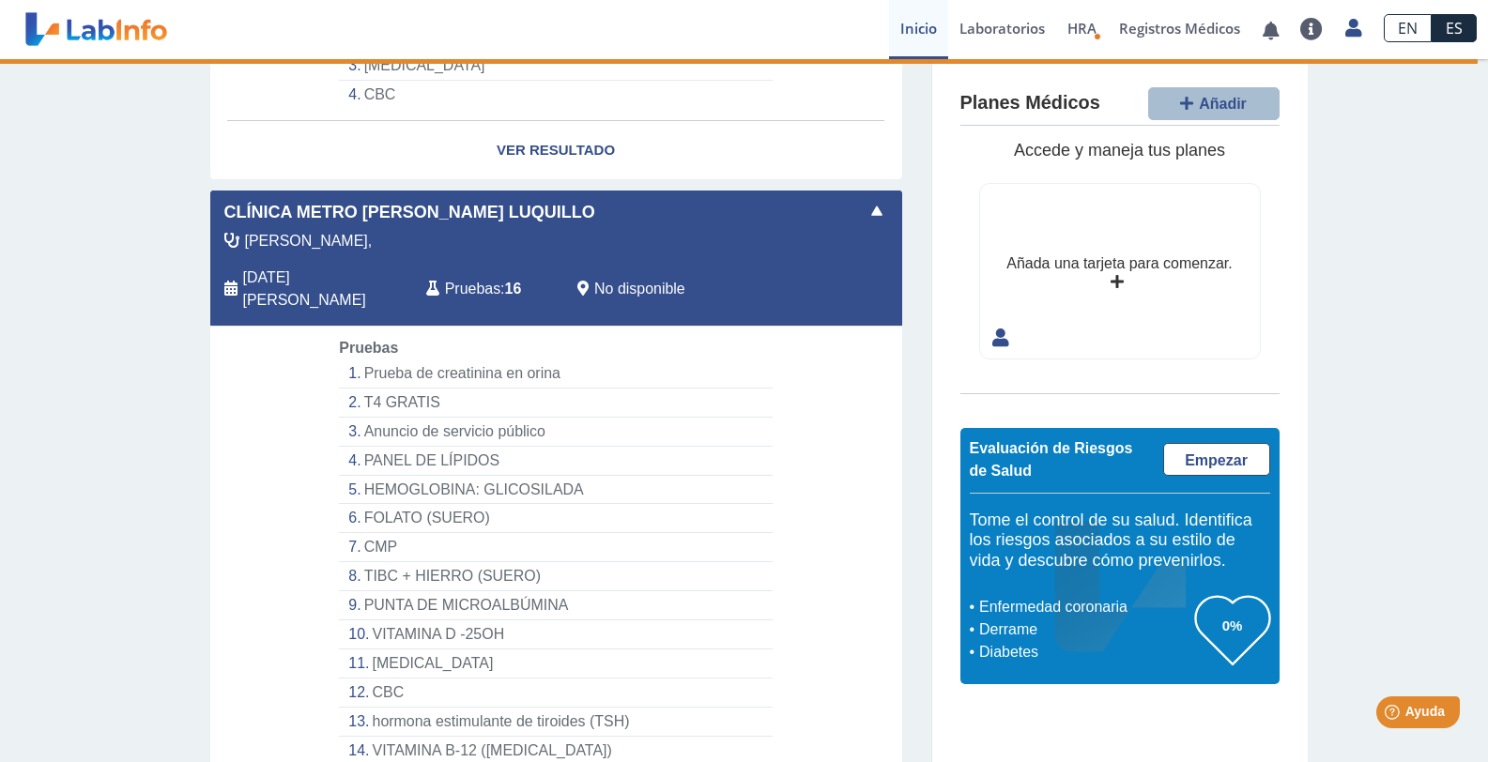
scroll to position [563, 0]
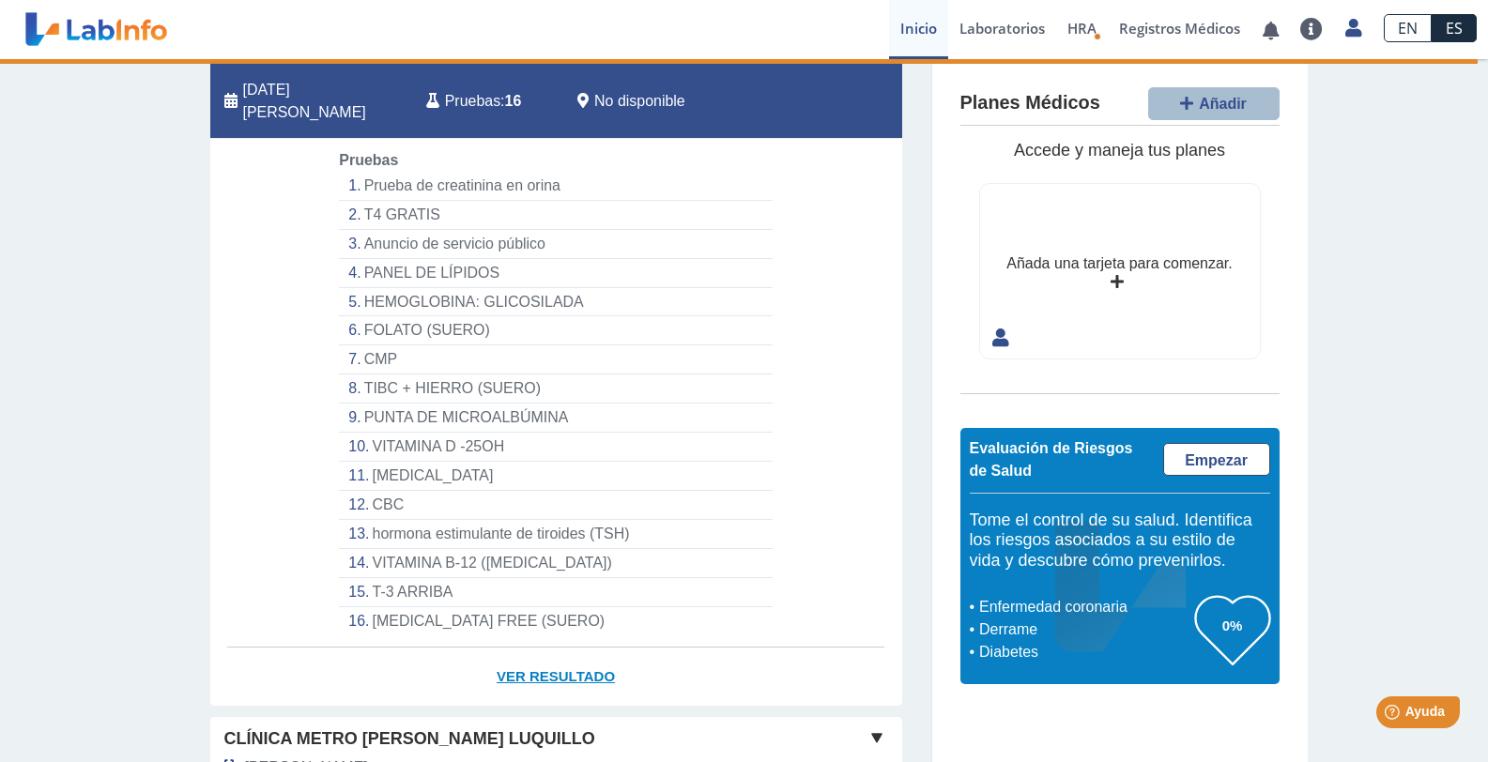
click at [545, 668] on font "Ver resultado" at bounding box center [555, 676] width 118 height 16
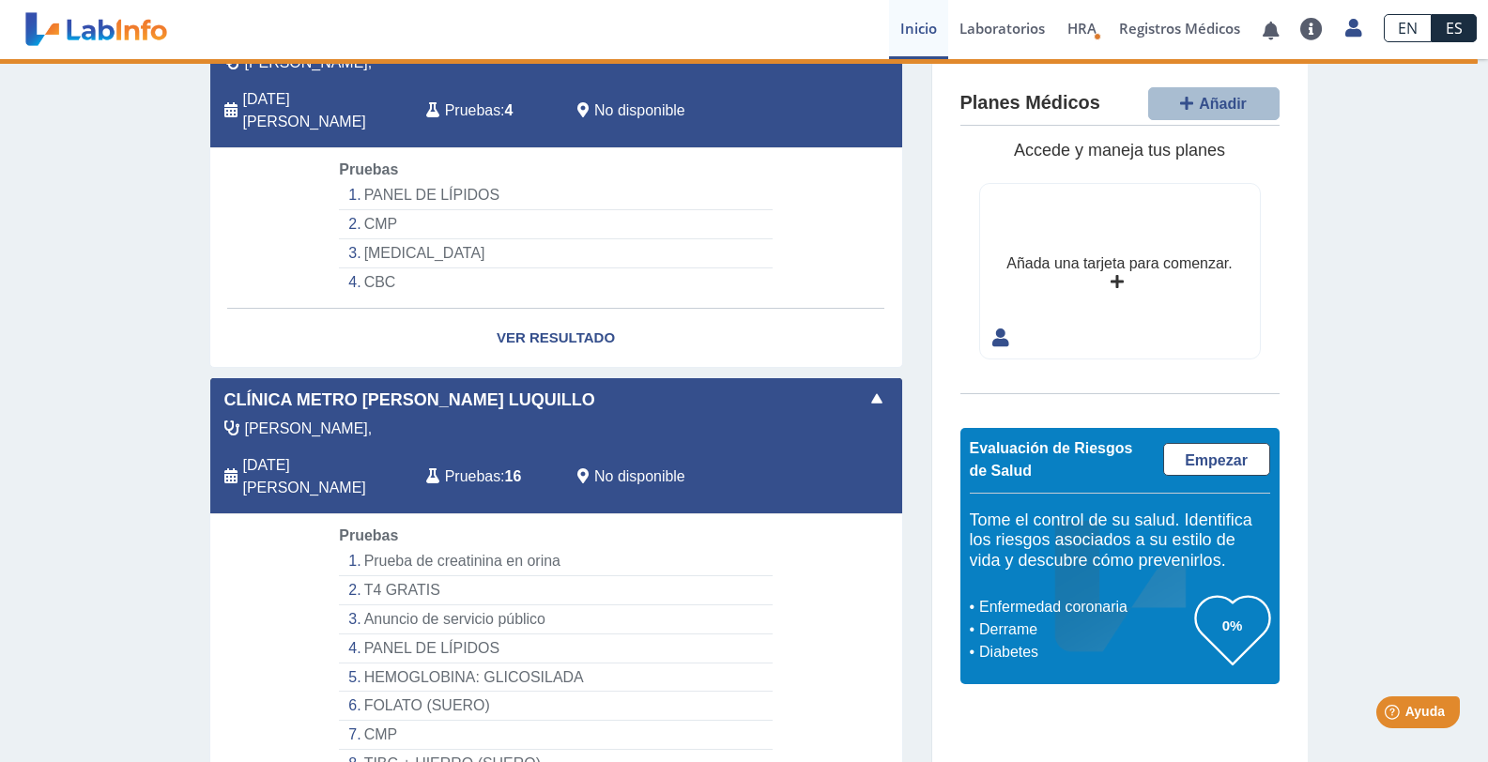
scroll to position [0, 0]
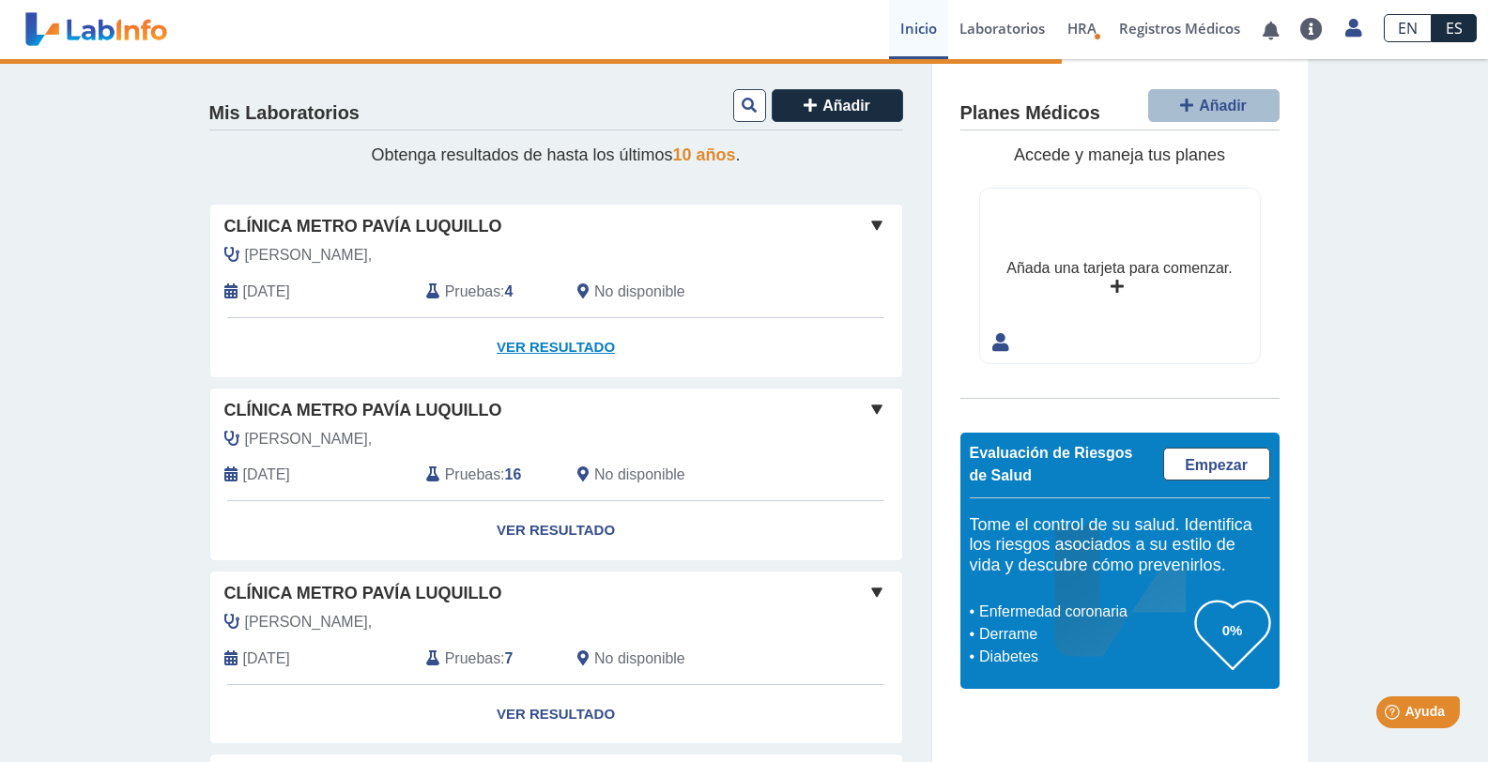
click at [556, 342] on font "Ver resultado" at bounding box center [555, 347] width 118 height 16
click at [402, 236] on font "Clínica Metro [PERSON_NAME] Luquillo" at bounding box center [363, 226] width 278 height 19
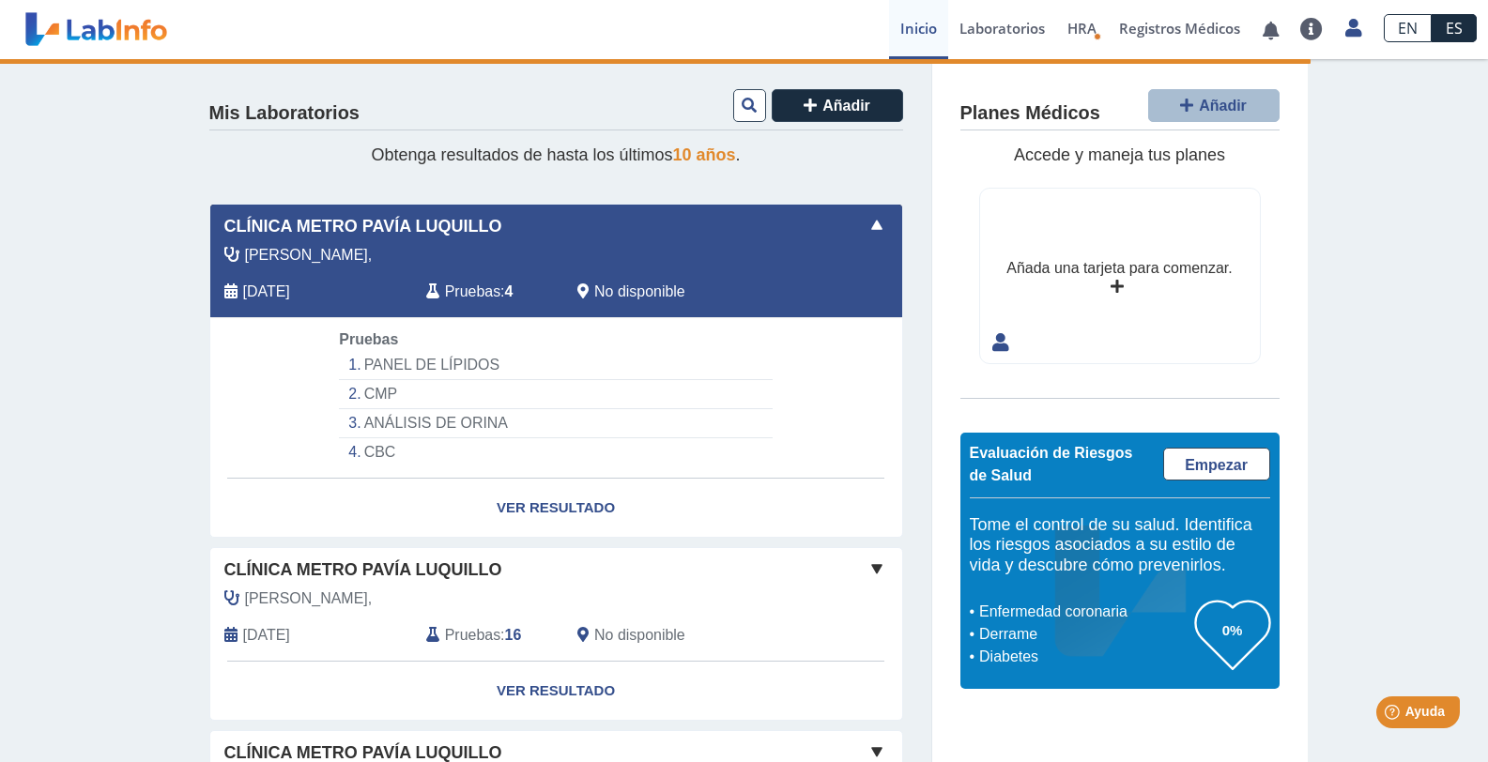
click at [374, 364] on font "PANEL DE LÍPIDOS" at bounding box center [432, 365] width 136 height 16
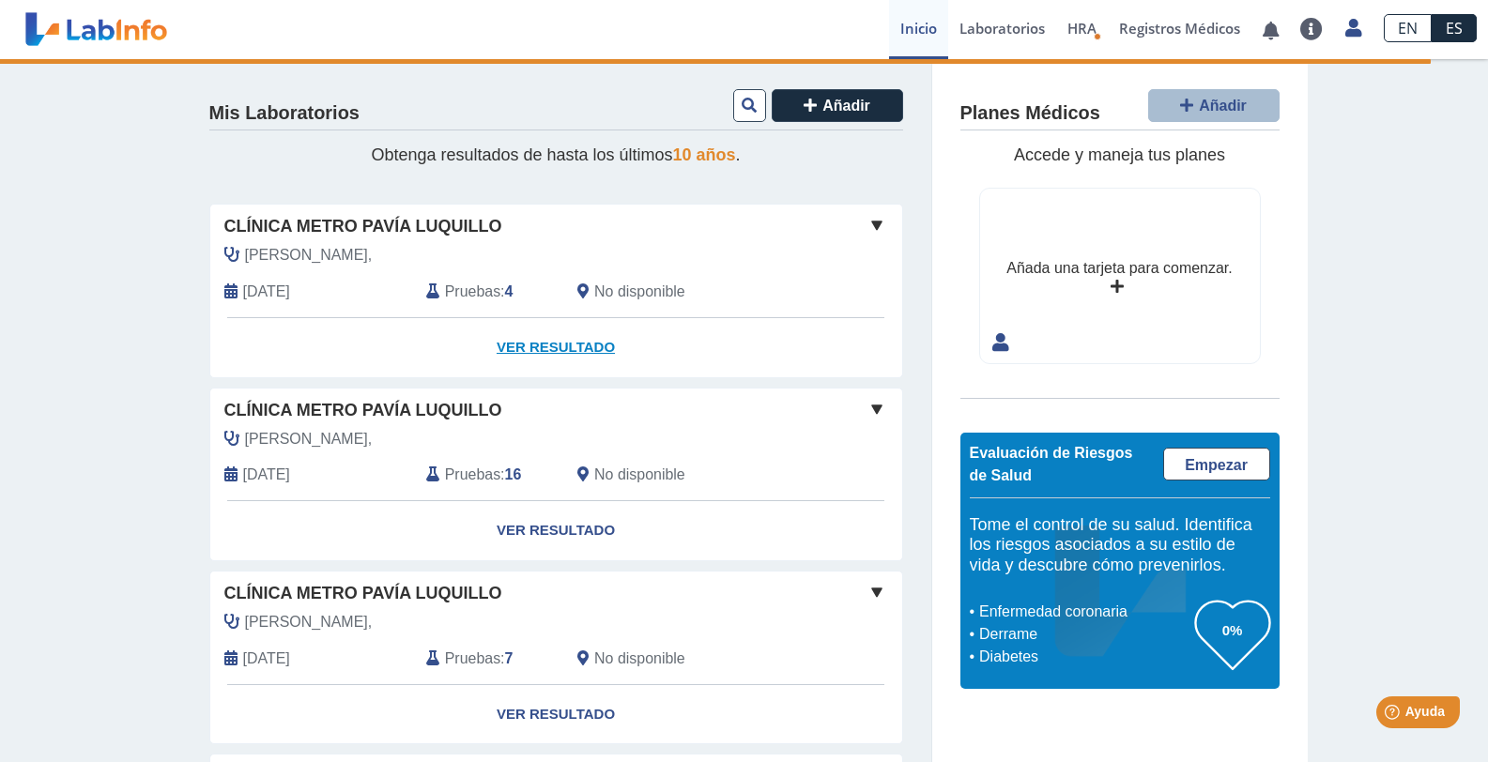
click at [518, 347] on font "Ver resultado" at bounding box center [555, 347] width 118 height 16
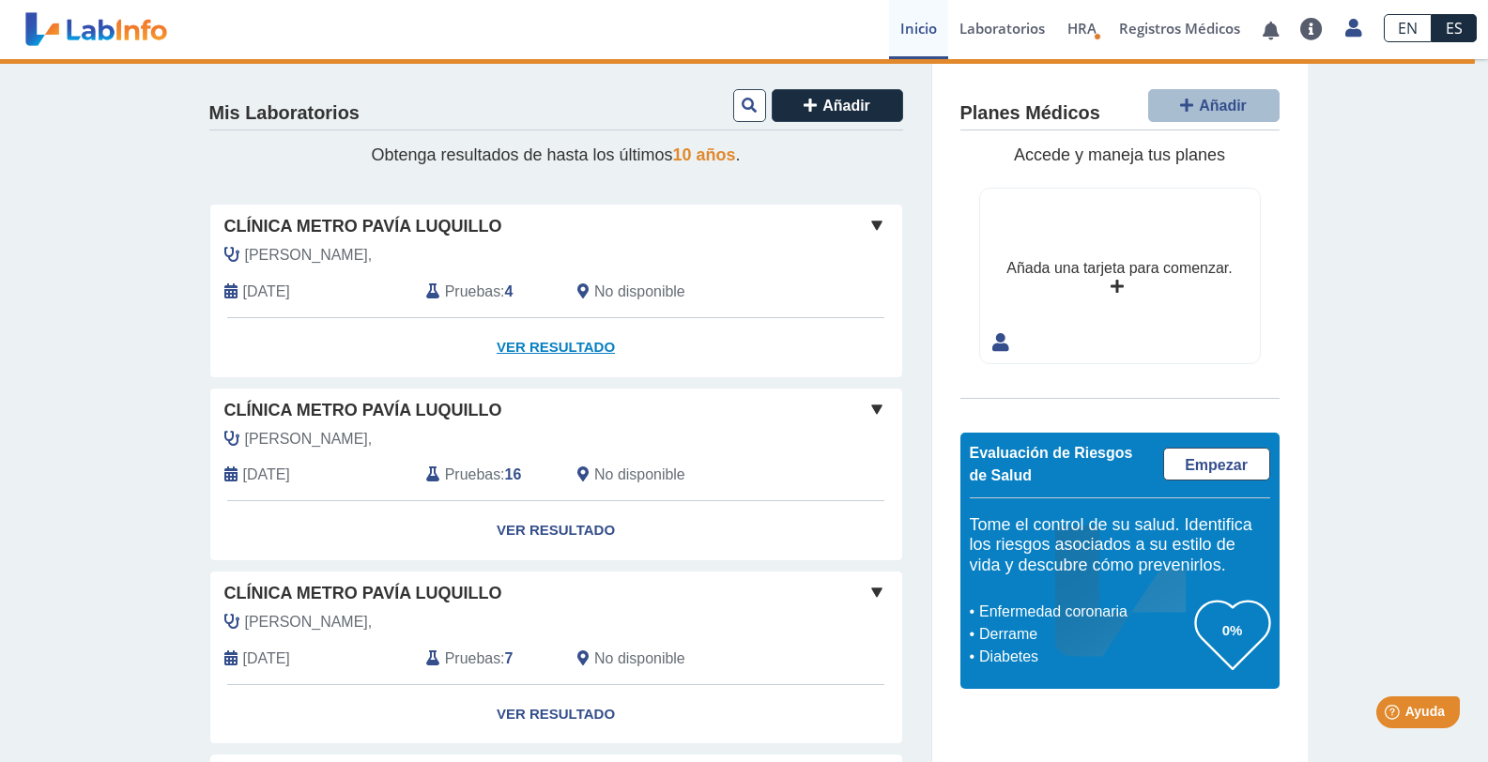
click at [518, 347] on font "Ver resultado" at bounding box center [555, 347] width 118 height 16
click at [411, 231] on font "Clínica Metro [PERSON_NAME] Luquillo" at bounding box center [363, 226] width 278 height 19
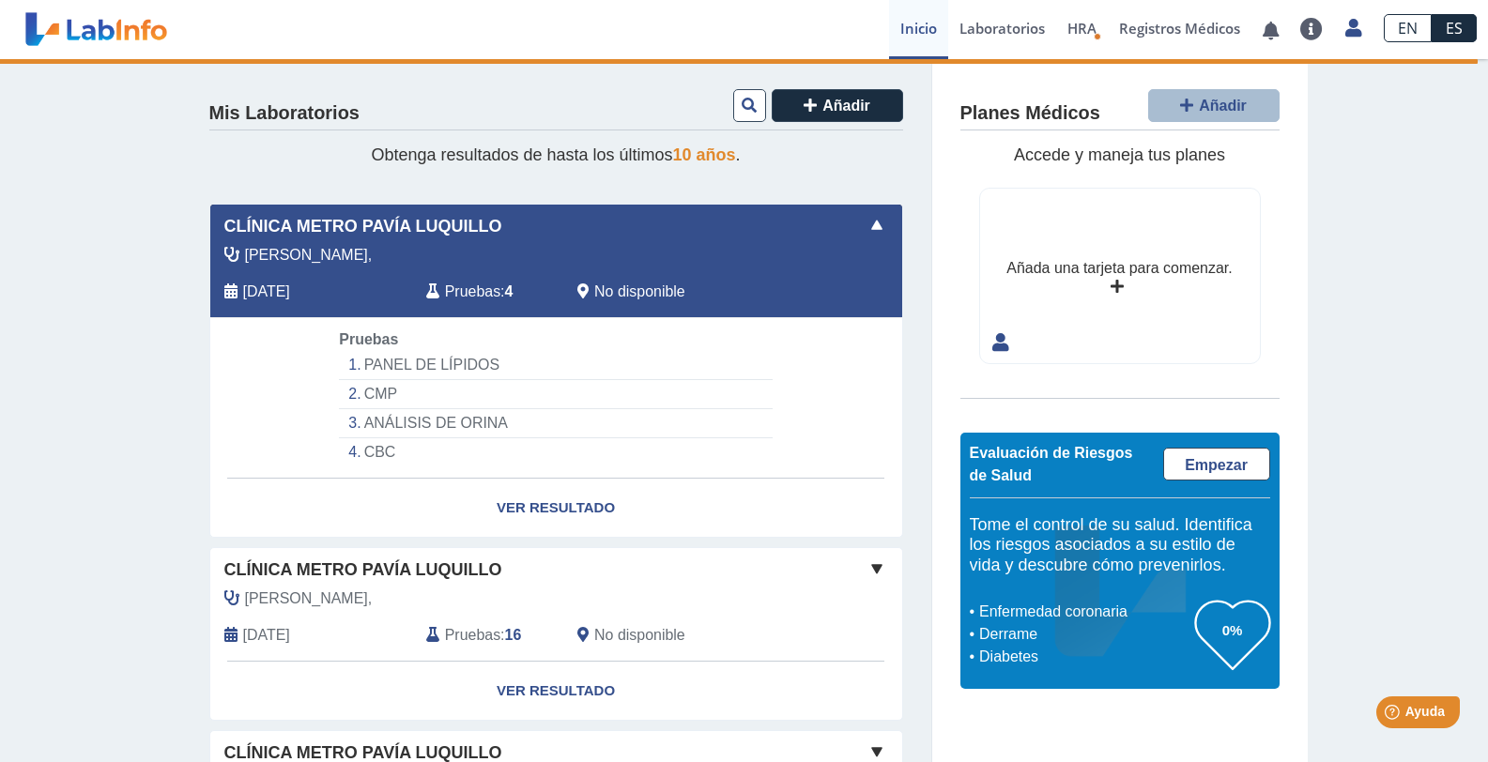
click at [375, 369] on font "PANEL DE LÍPIDOS" at bounding box center [432, 365] width 136 height 16
